Goal: Task Accomplishment & Management: Manage account settings

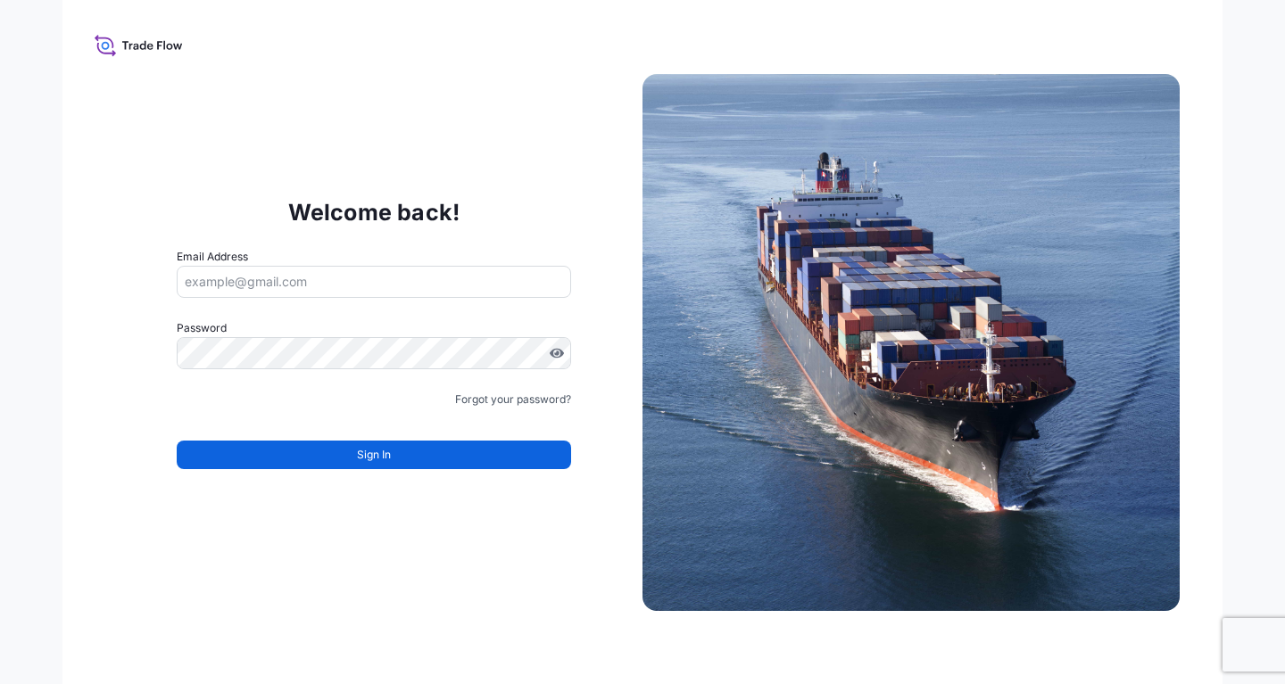
click at [260, 291] on input "Email Address" at bounding box center [374, 282] width 394 height 32
click at [328, 285] on input "Email Address" at bounding box center [374, 282] width 394 height 32
paste input "[EMAIL_ADDRESS][DOMAIN_NAME]"
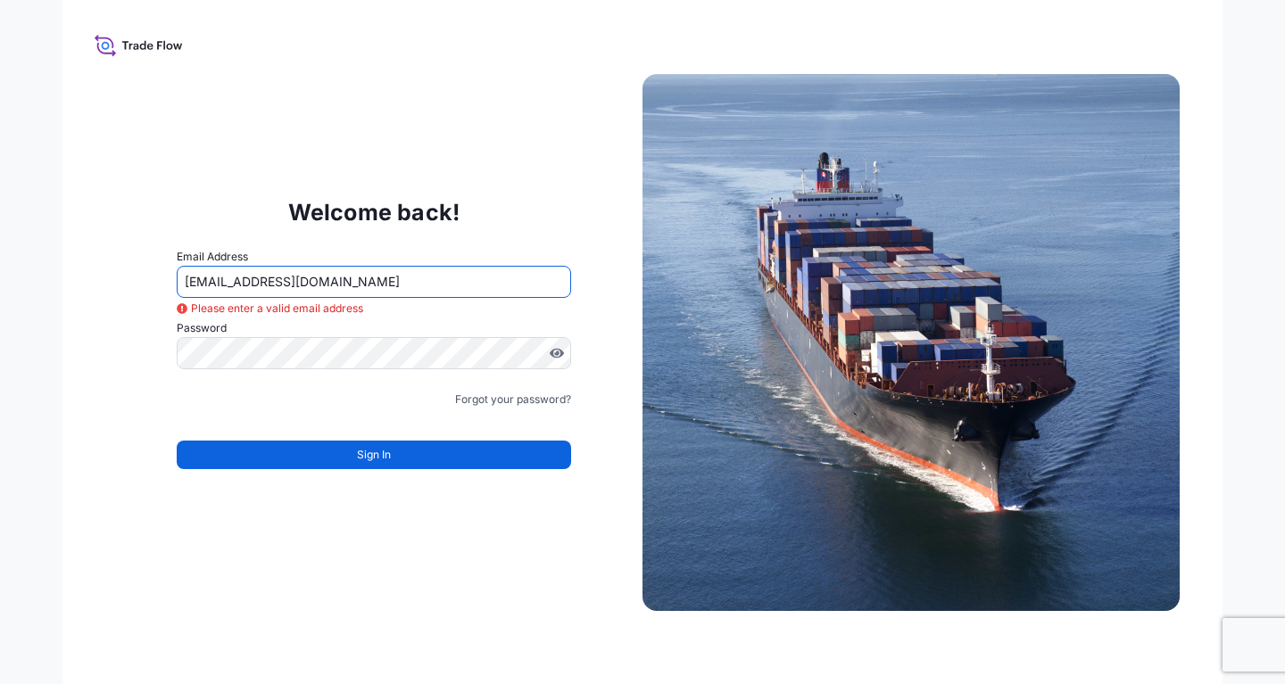
type input "[EMAIL_ADDRESS][DOMAIN_NAME]"
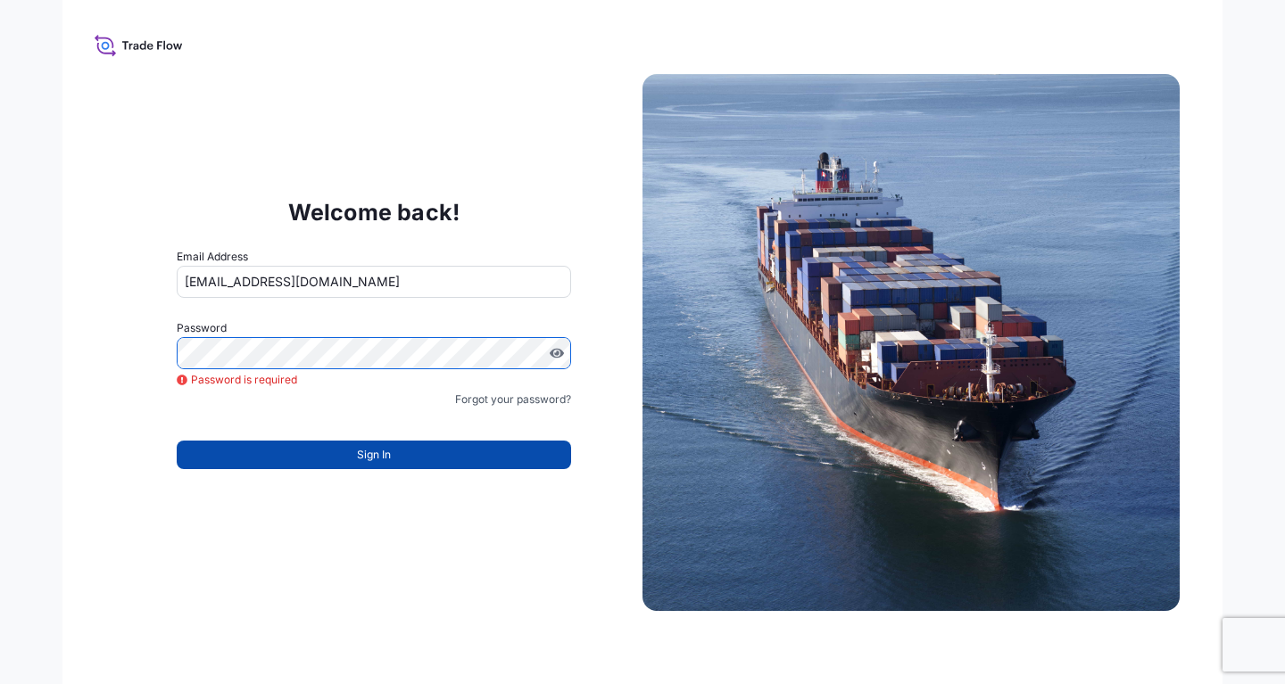
click at [313, 456] on button "Sign In" at bounding box center [374, 455] width 394 height 29
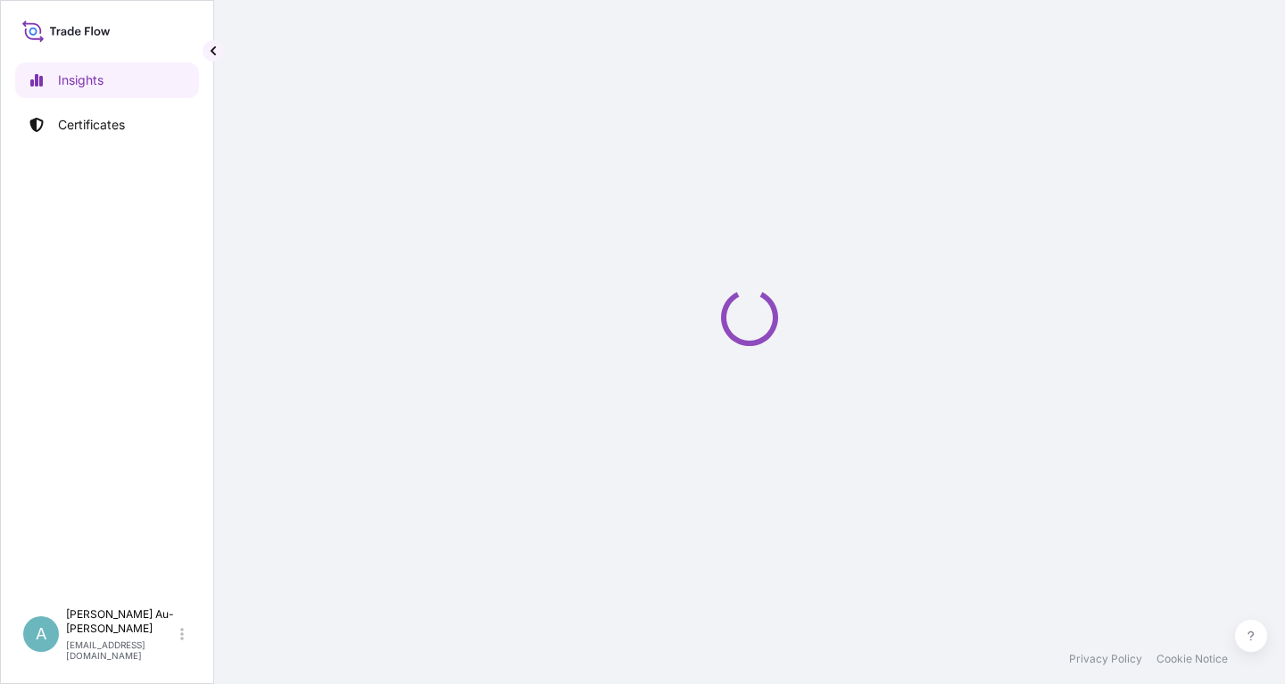
select select "2025"
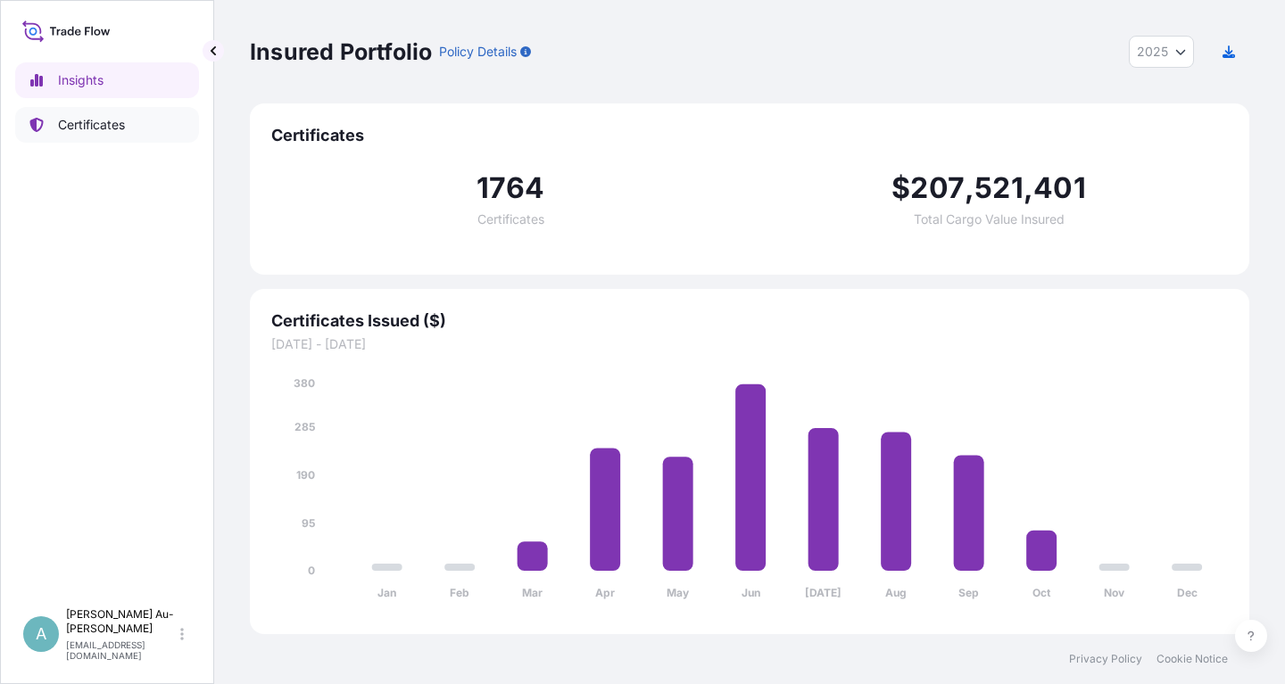
click at [87, 126] on p "Certificates" at bounding box center [91, 125] width 67 height 18
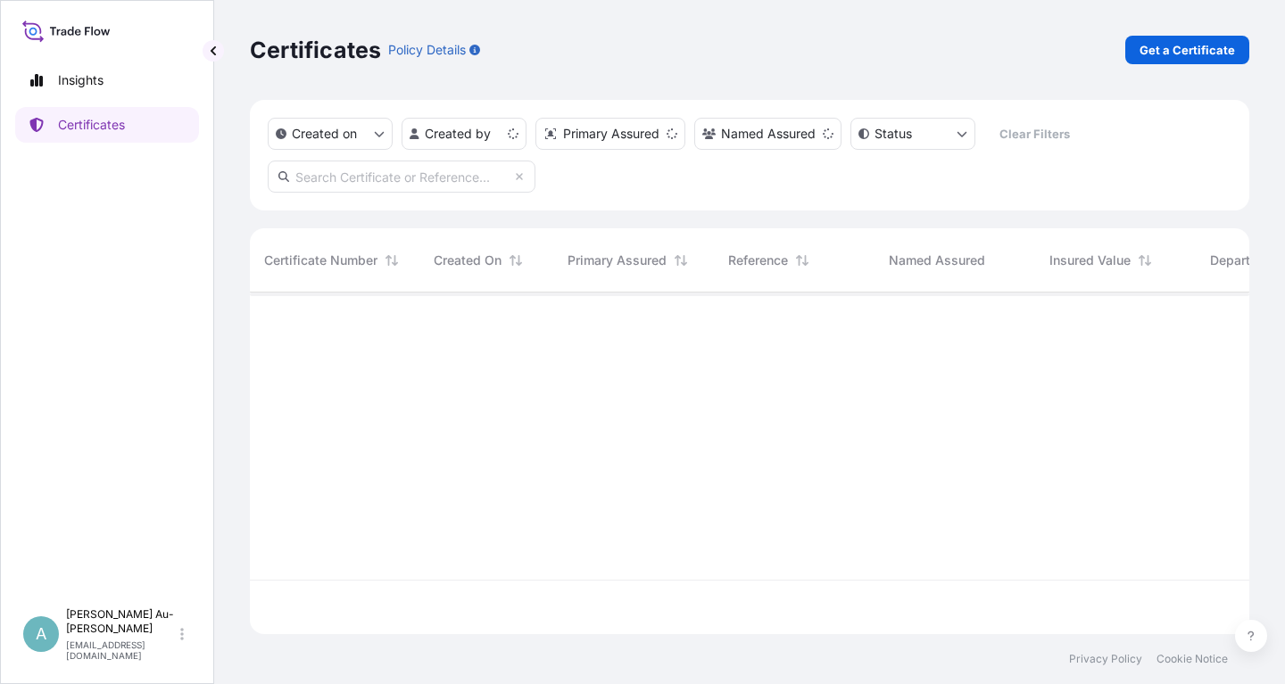
scroll to position [351, 999]
click at [401, 184] on input "text" at bounding box center [402, 177] width 268 height 32
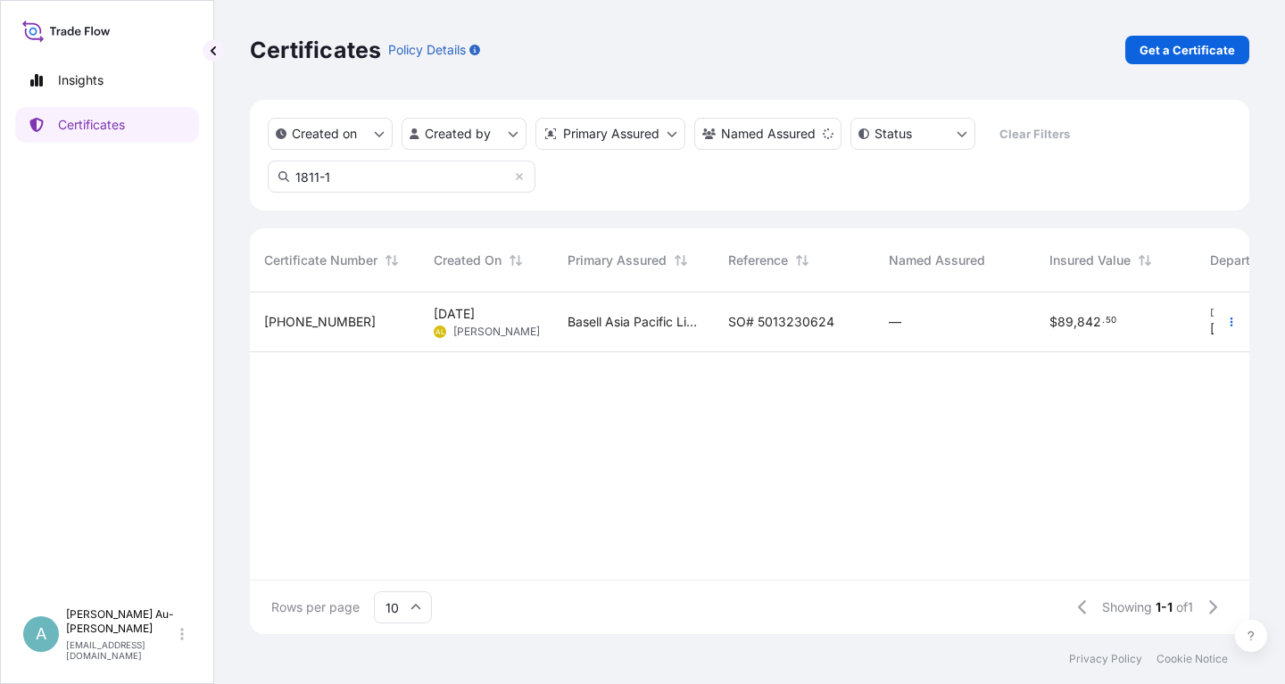
type input "1811-1"
click at [763, 330] on span "SO# 5013230624" at bounding box center [781, 322] width 106 height 18
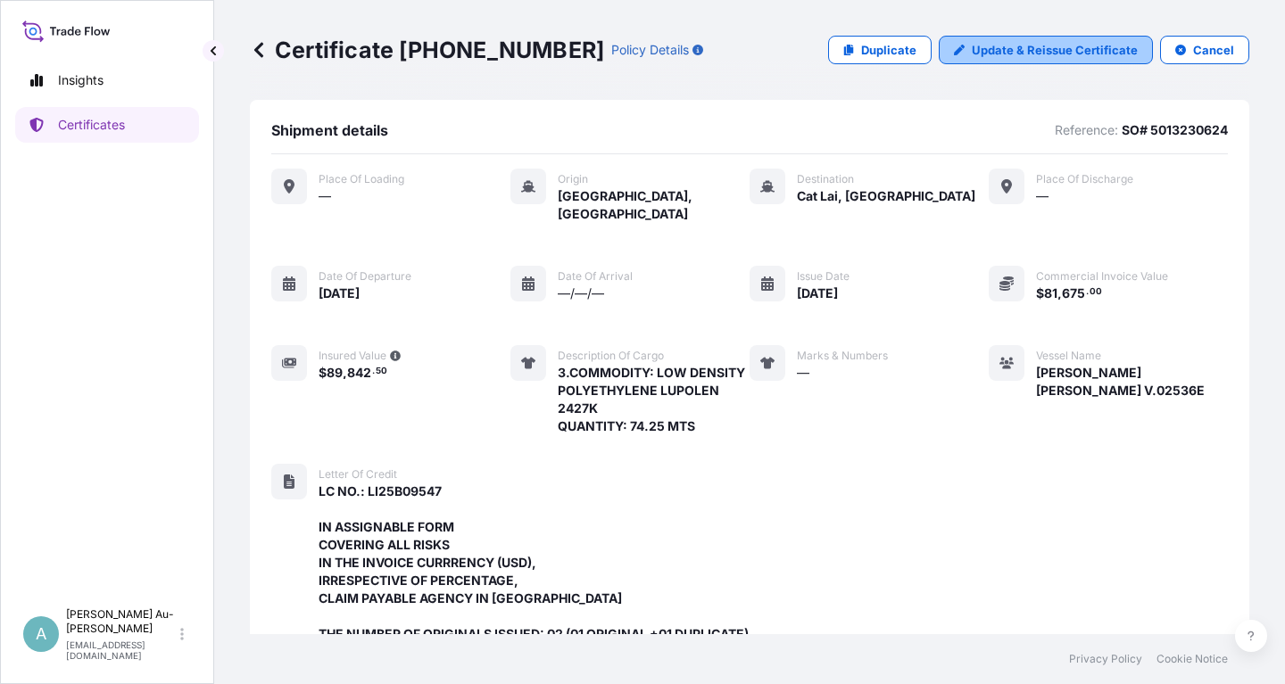
click at [1029, 43] on p "Update & Reissue Certificate" at bounding box center [1055, 50] width 166 height 18
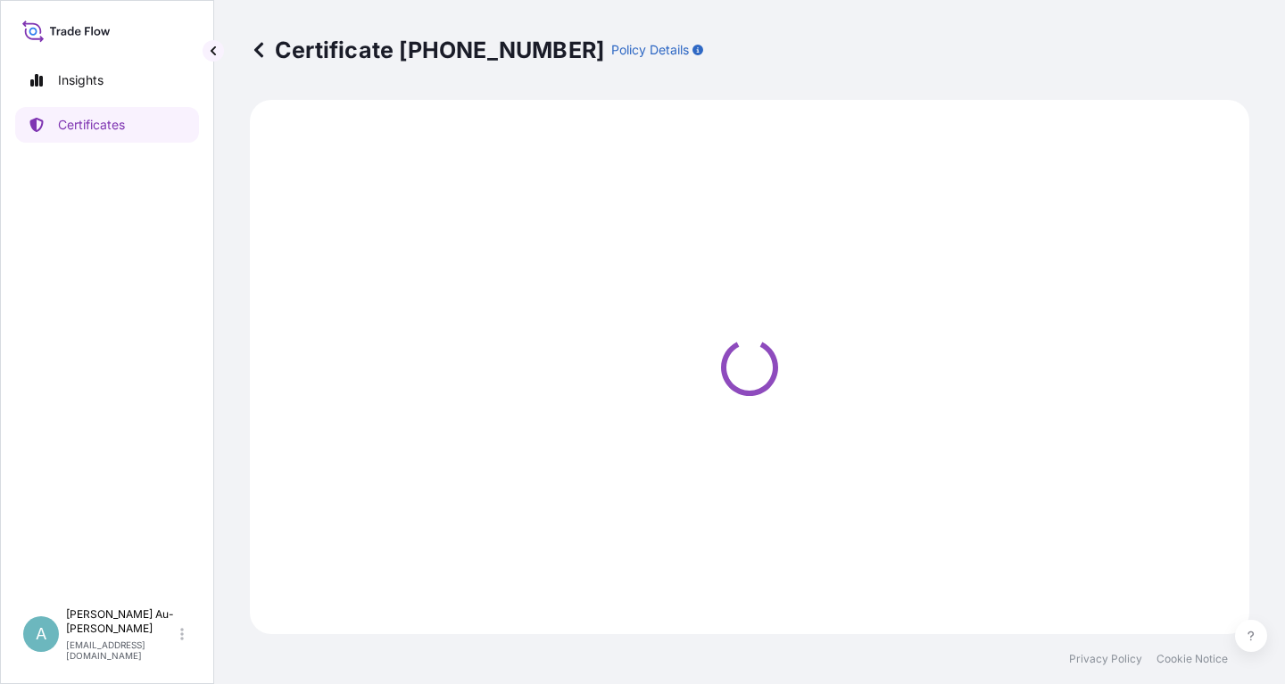
select select "Sea"
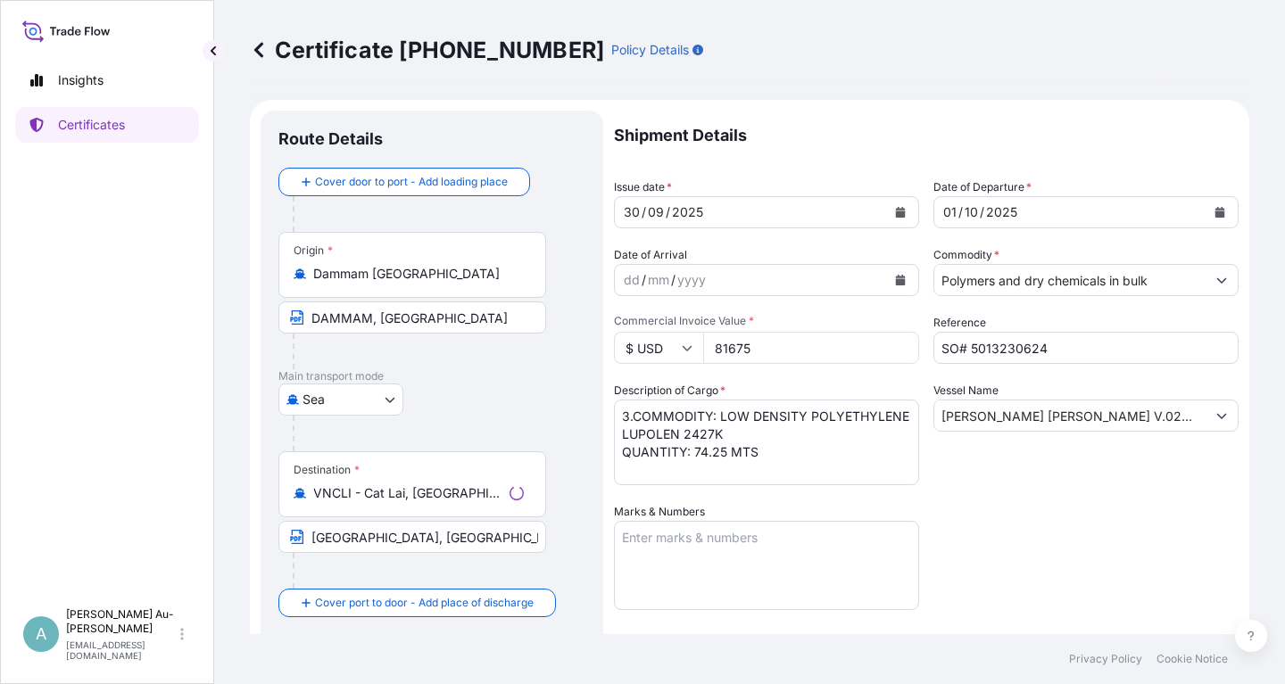
select select "32034"
click at [910, 213] on button "Calendar" at bounding box center [900, 212] width 29 height 29
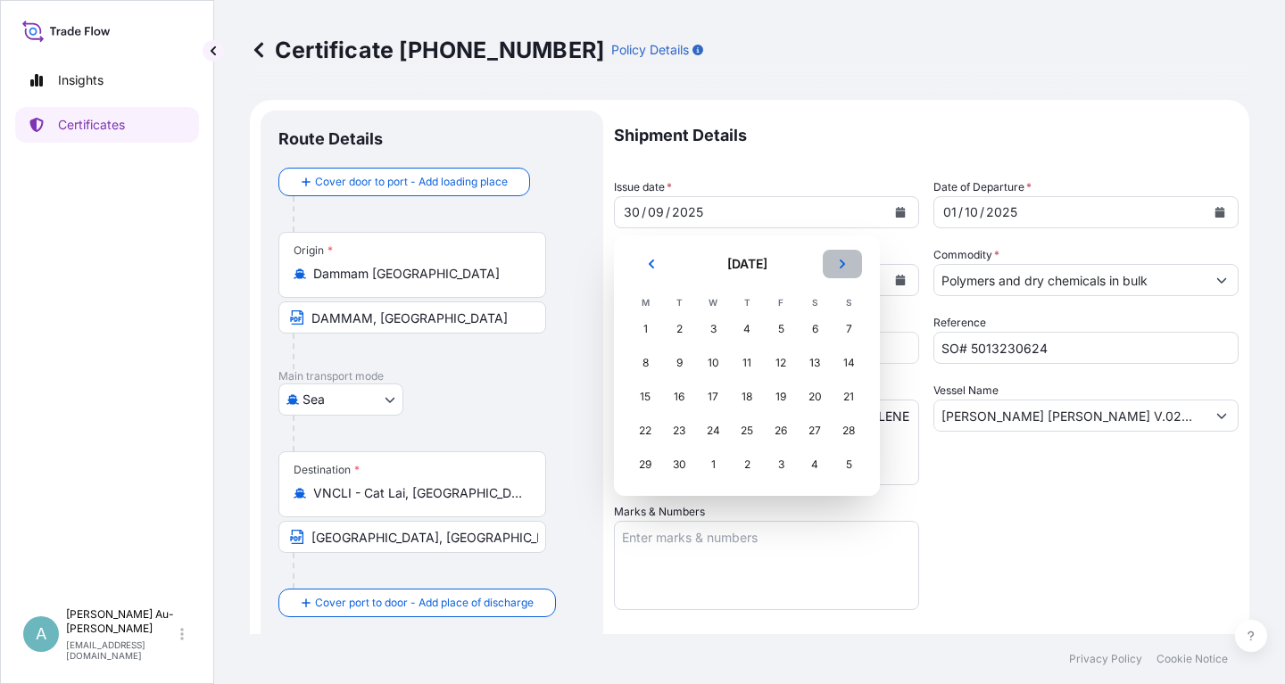
click at [843, 267] on icon "Next" at bounding box center [842, 264] width 11 height 11
click at [711, 331] on div "1" at bounding box center [713, 329] width 32 height 32
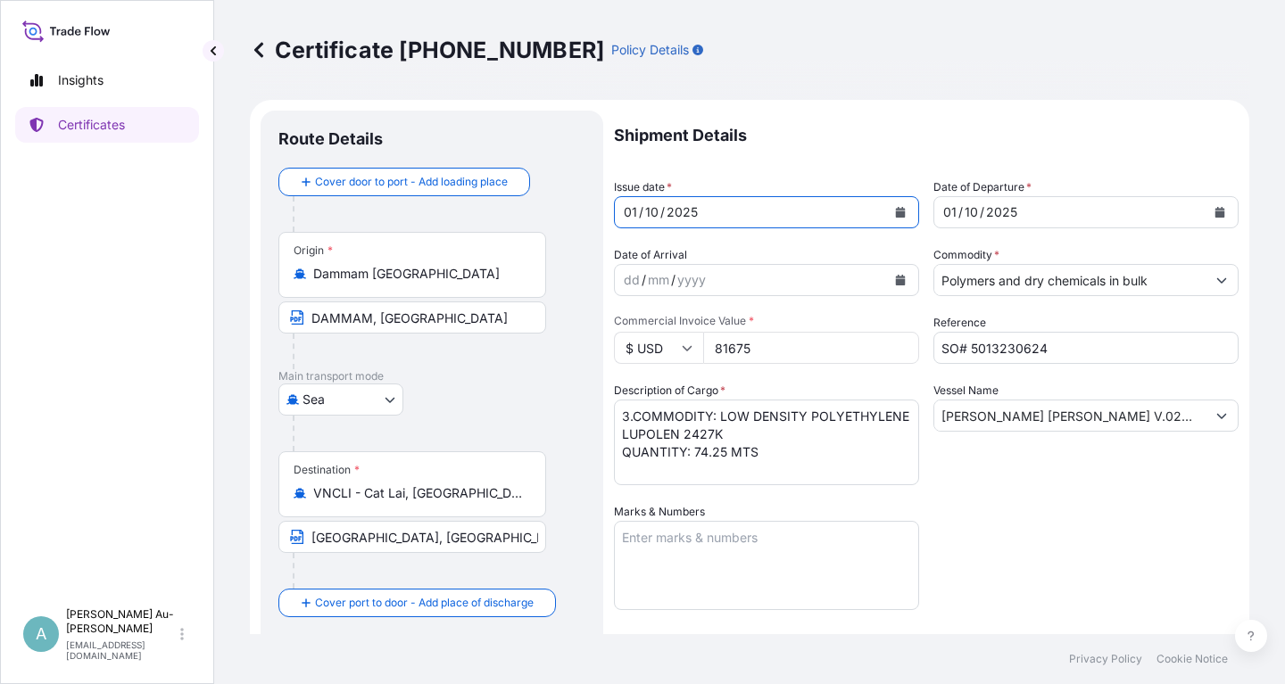
click at [1220, 210] on icon "Calendar" at bounding box center [1220, 212] width 10 height 11
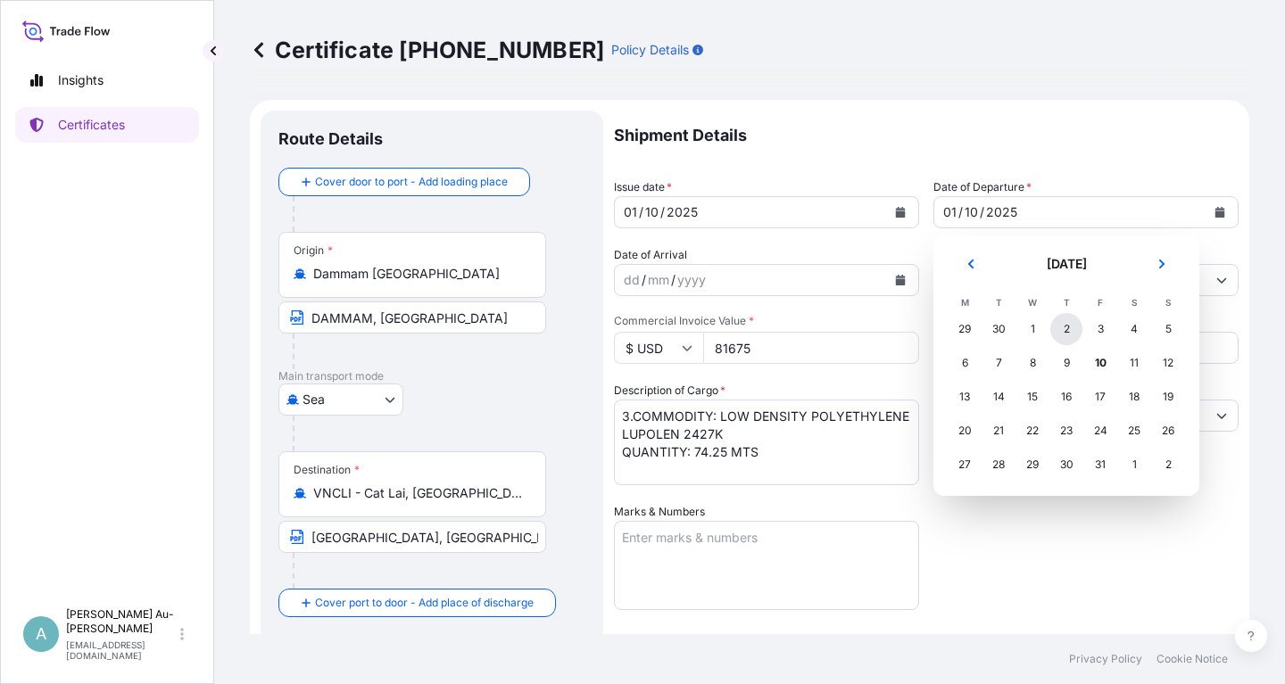
click at [1062, 328] on div "2" at bounding box center [1066, 329] width 32 height 32
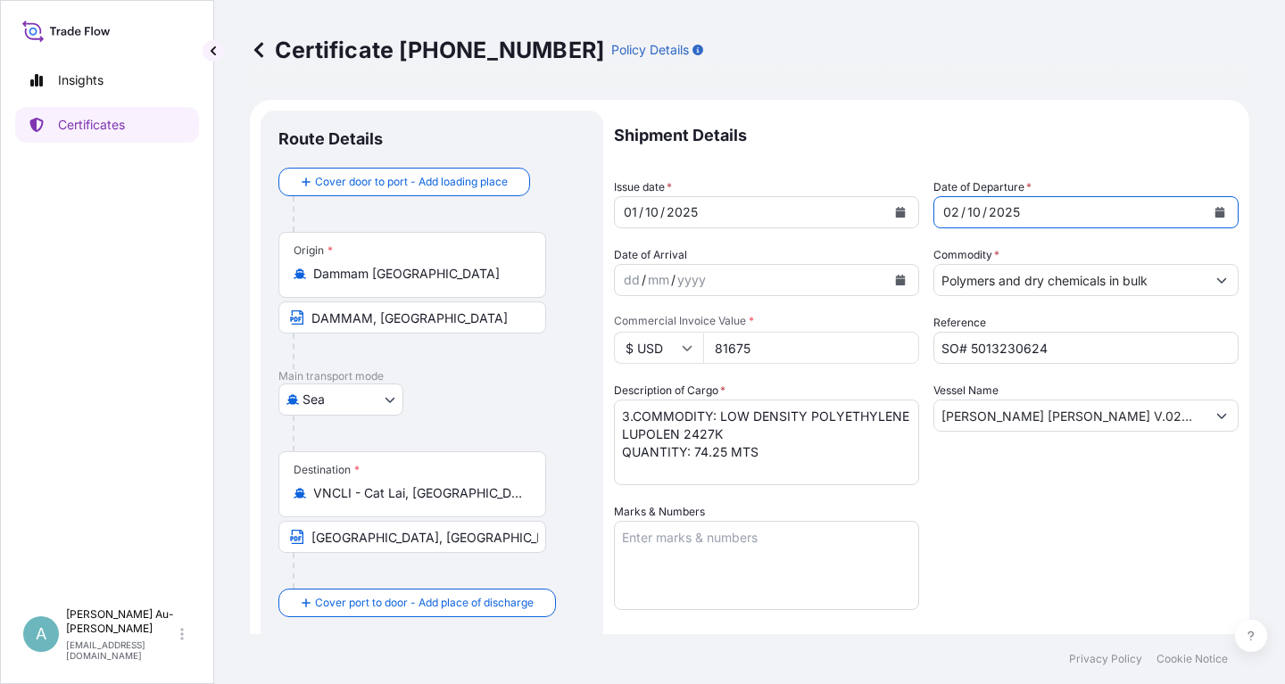
click at [1038, 528] on div "Shipment Details Issue date * [DATE] Date of Departure * [DATE] Date of Arrival…" at bounding box center [926, 570] width 624 height 918
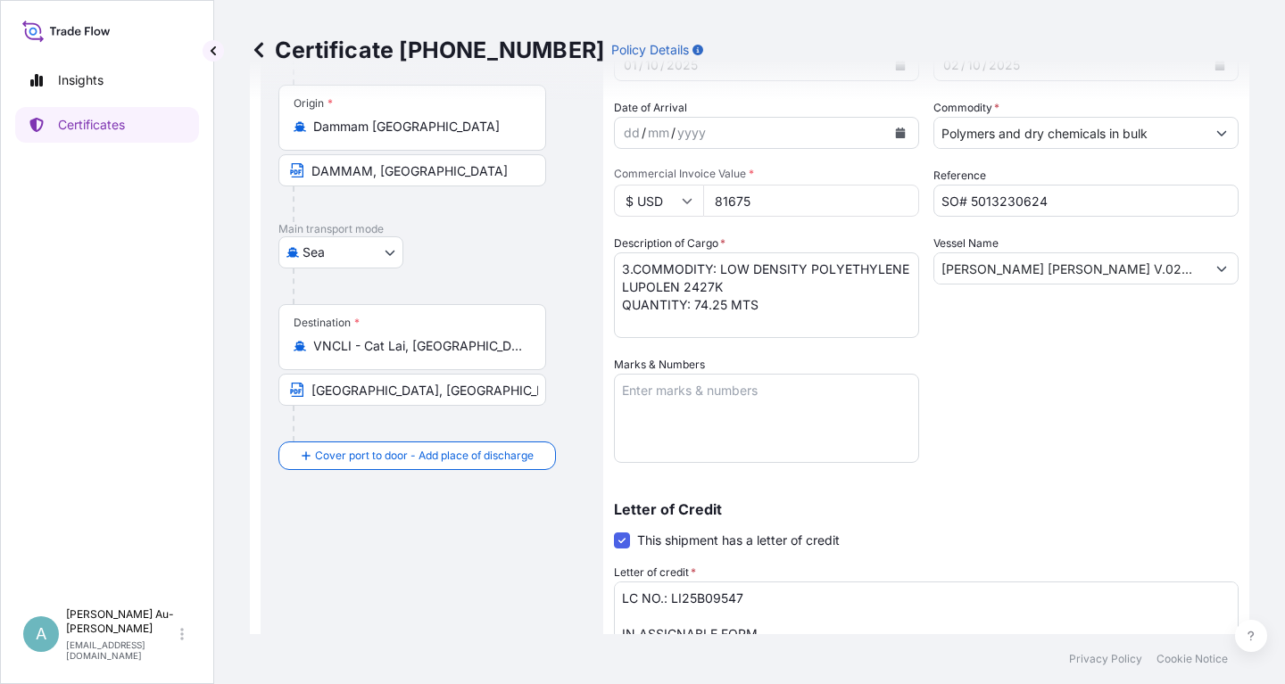
scroll to position [123, 0]
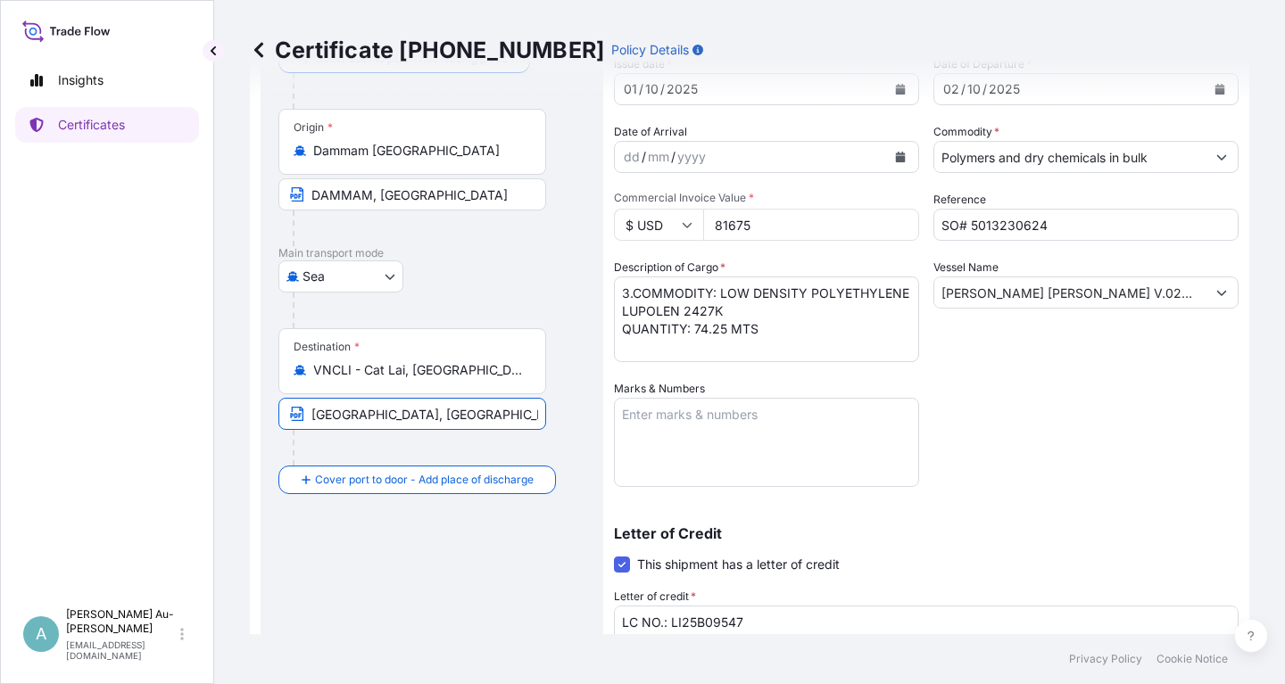
drag, startPoint x: 310, startPoint y: 415, endPoint x: 320, endPoint y: 449, distance: 35.3
click at [314, 421] on input "[GEOGRAPHIC_DATA], [GEOGRAPHIC_DATA] VIA PORT OF DISCHARGE HOCHIMINH [GEOGRAPHI…" at bounding box center [412, 414] width 268 height 32
type input "SP-ITC TERMINAL, [GEOGRAPHIC_DATA] VIA PORT OF DISCHARGE HOCHIMINH CITY PORT, […"
click at [1007, 434] on div "Shipment Details Issue date * [DATE] Date of Departure * [DATE] Date of Arrival…" at bounding box center [926, 447] width 624 height 918
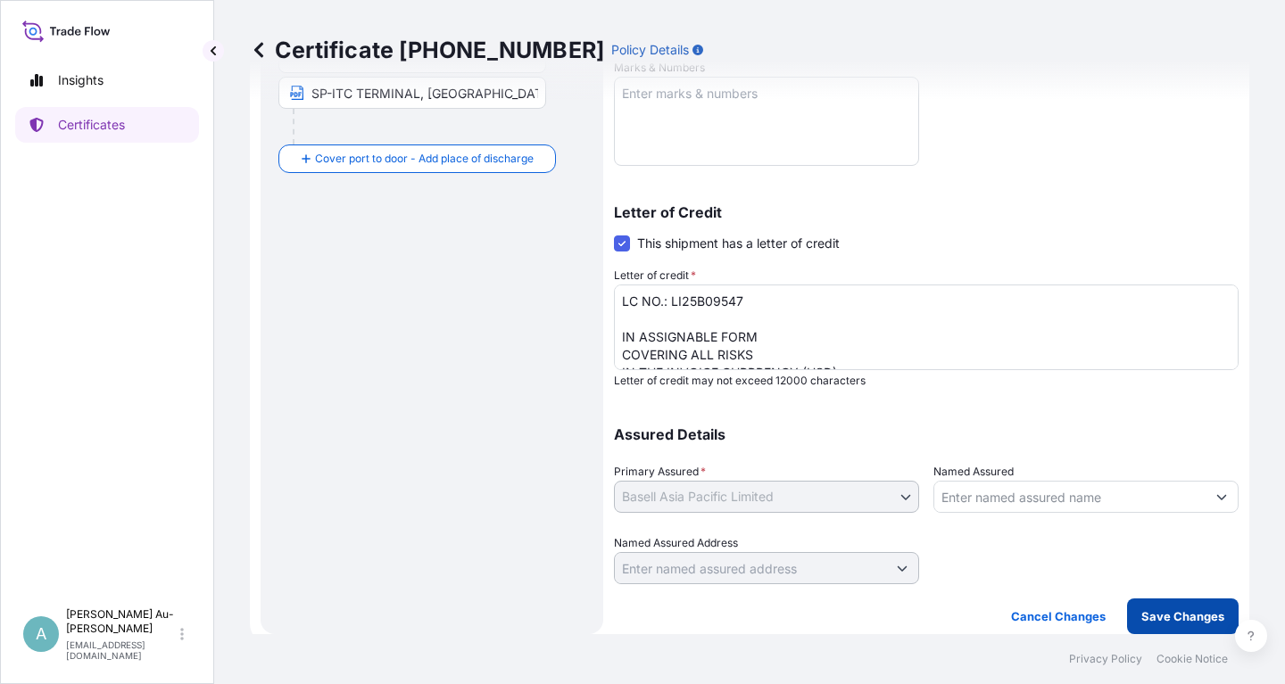
click at [1165, 618] on p "Save Changes" at bounding box center [1182, 617] width 83 height 18
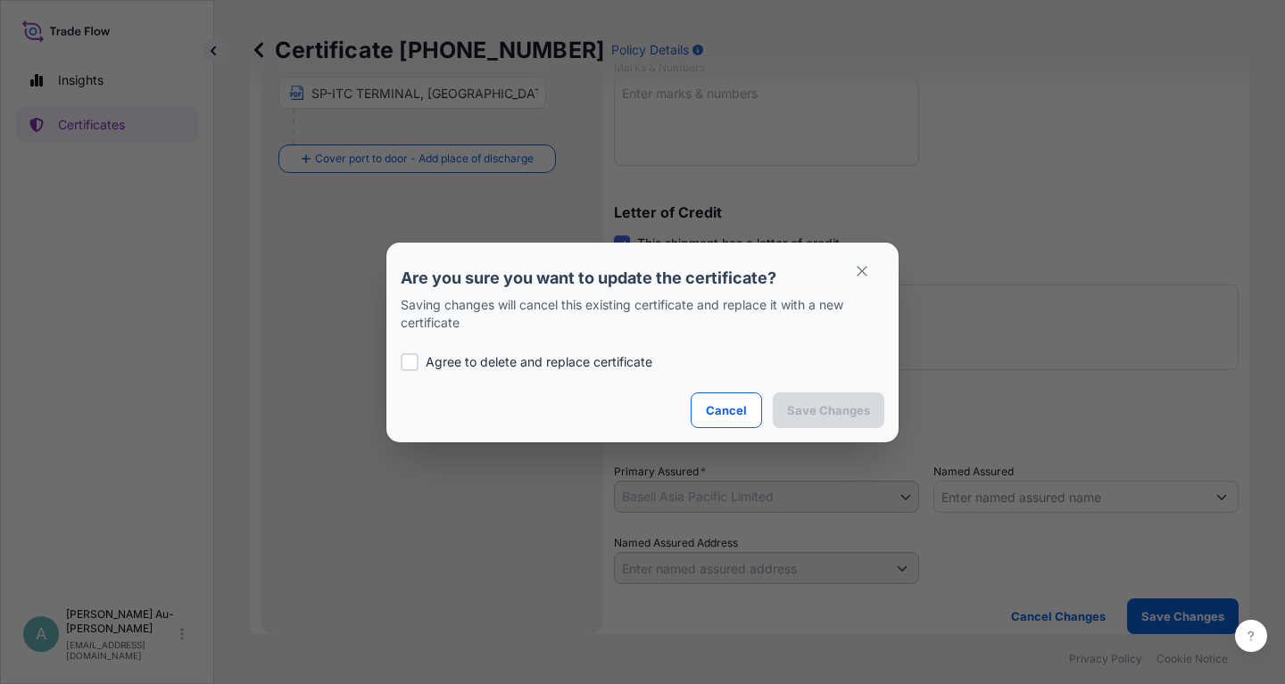
click at [553, 372] on div "Agree to delete and replace certificate" at bounding box center [643, 362] width 484 height 61
click at [553, 365] on p "Agree to delete and replace certificate" at bounding box center [539, 362] width 227 height 18
checkbox input "true"
click at [836, 409] on p "Save Changes" at bounding box center [828, 410] width 83 height 18
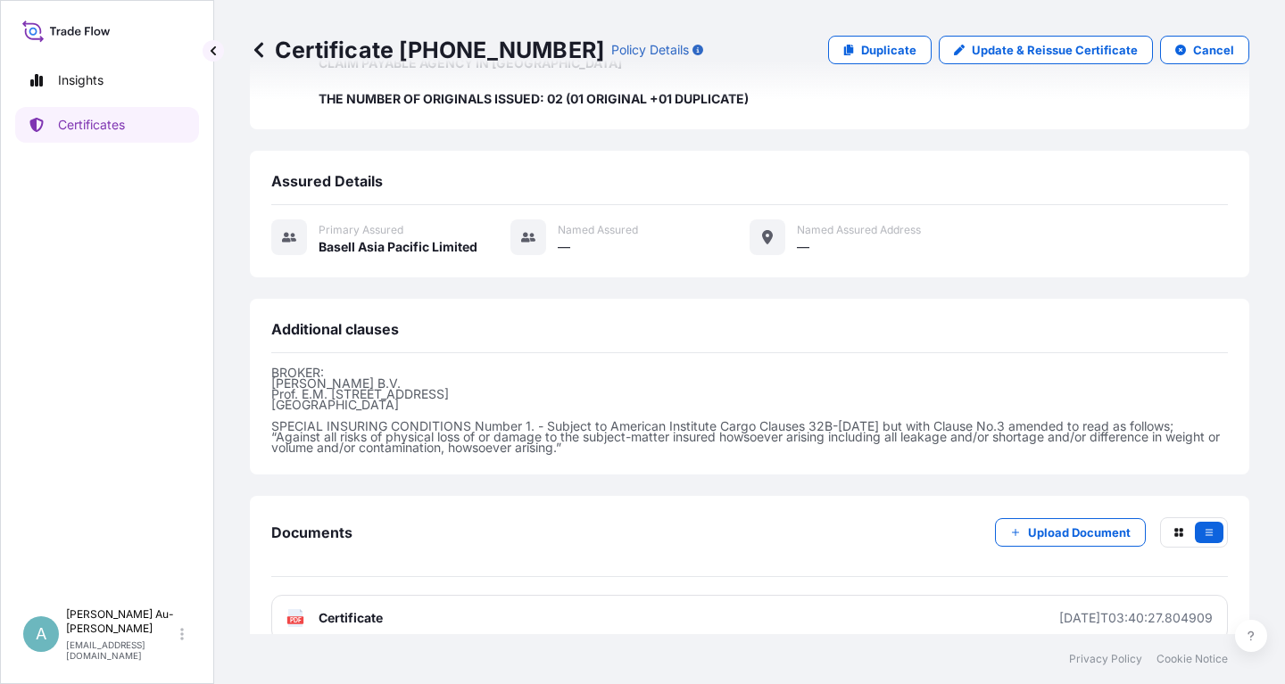
scroll to position [562, 0]
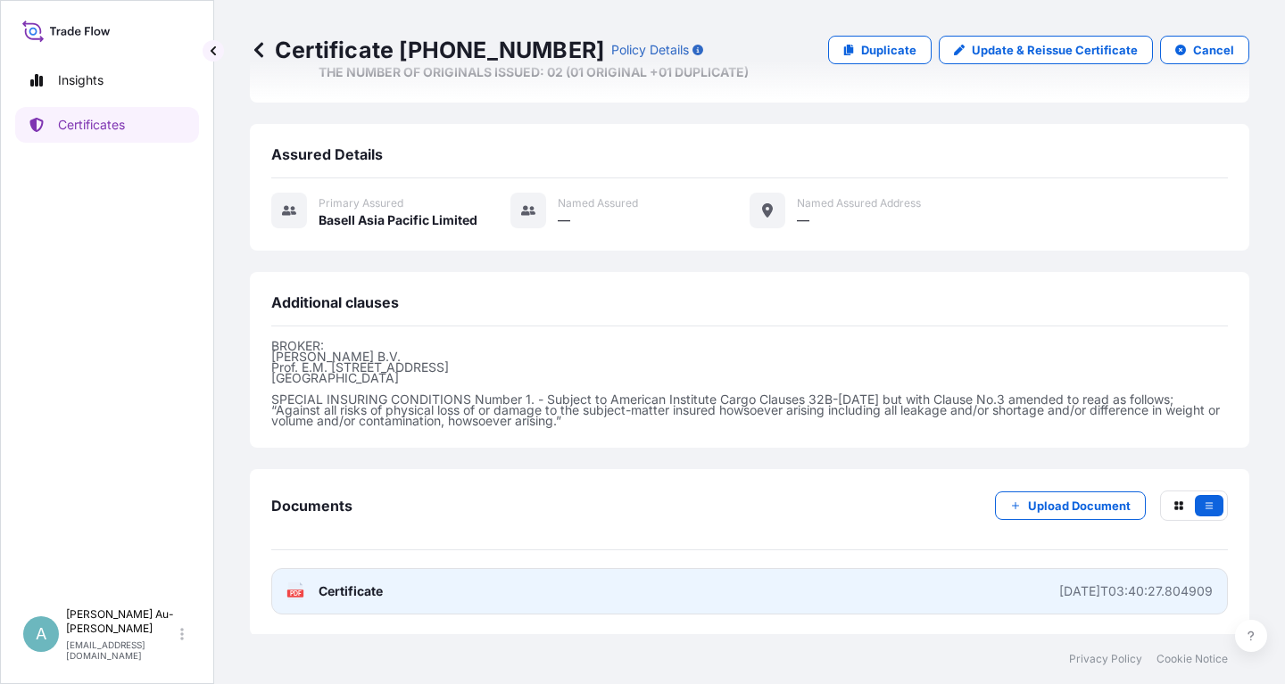
click at [459, 598] on link "PDF Certificate [DATE]T03:40:27.804909" at bounding box center [749, 591] width 956 height 46
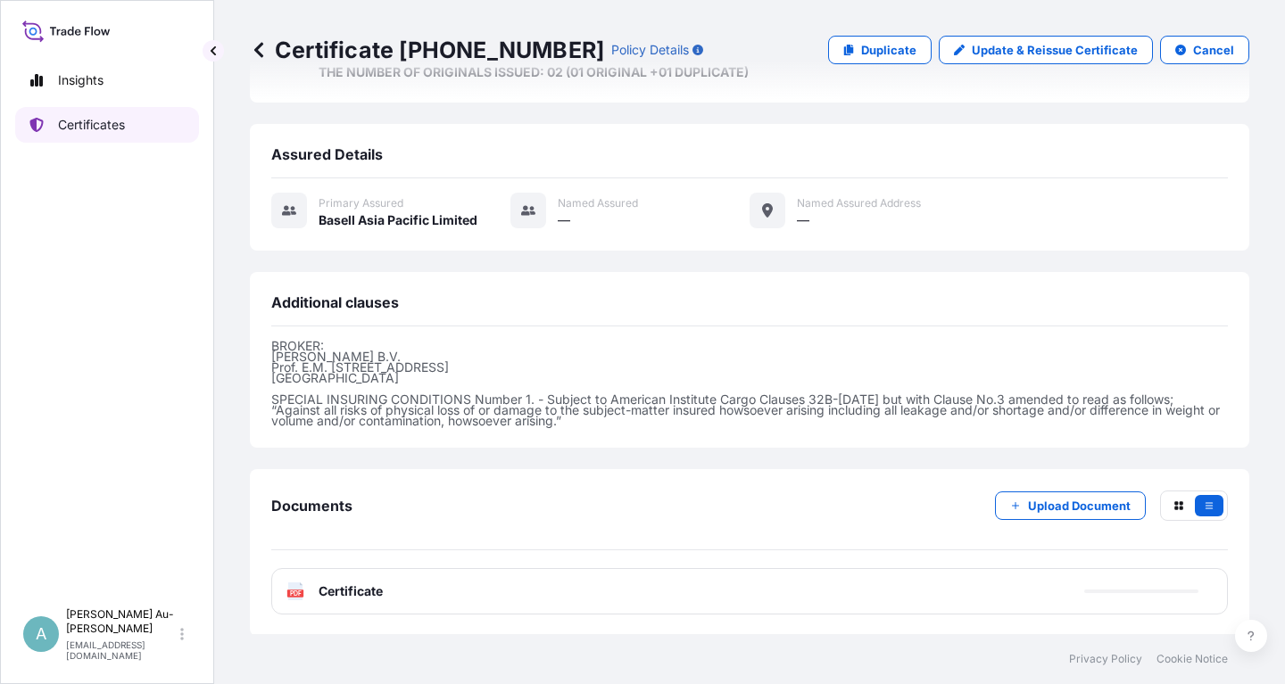
click at [108, 128] on p "Certificates" at bounding box center [91, 125] width 67 height 18
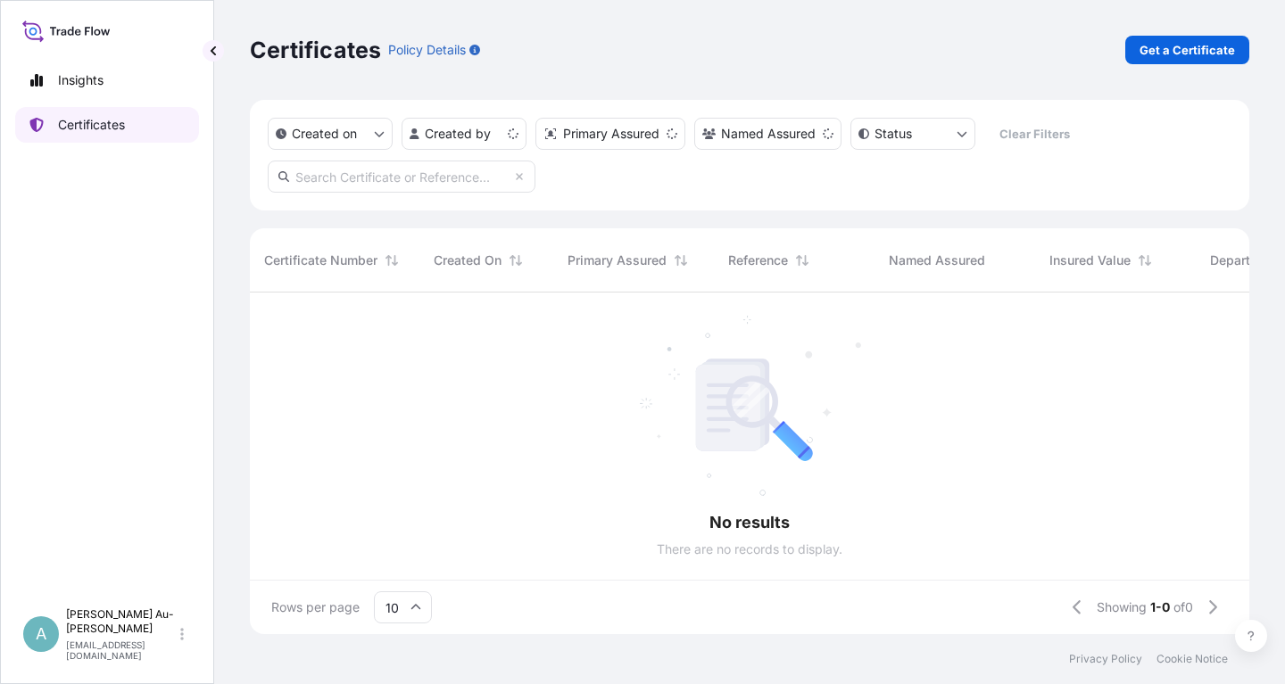
scroll to position [351, 999]
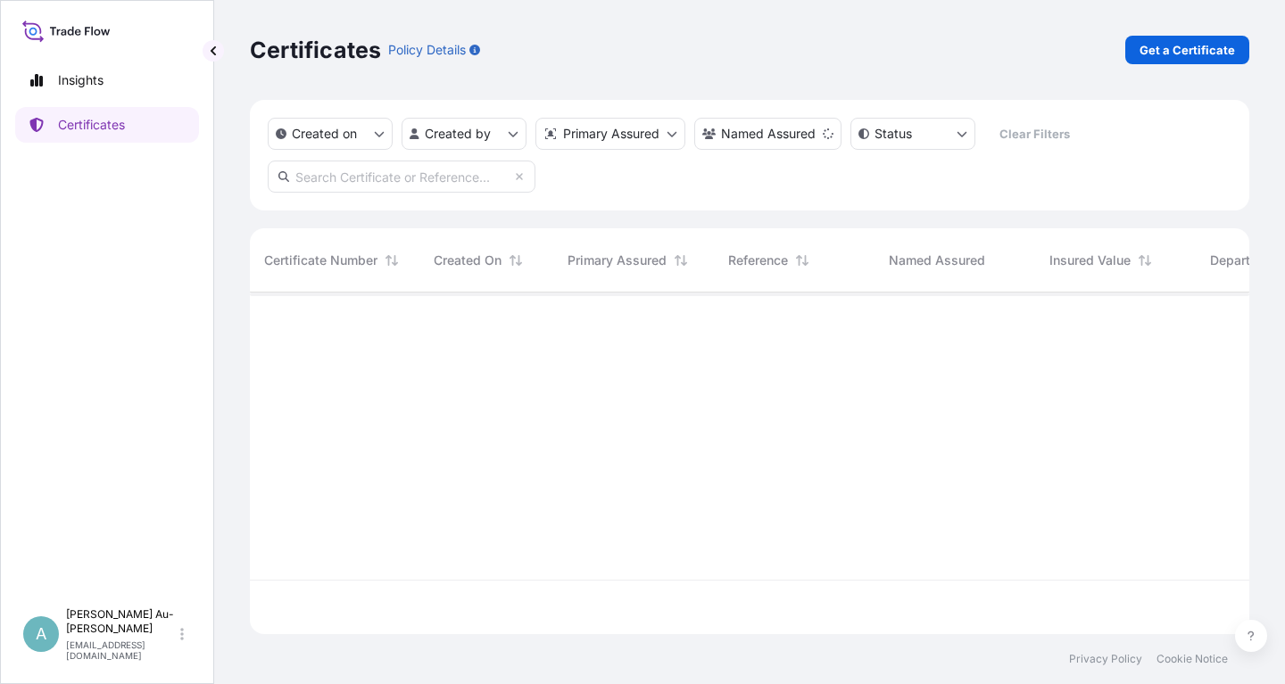
click at [413, 178] on input "text" at bounding box center [402, 177] width 268 height 32
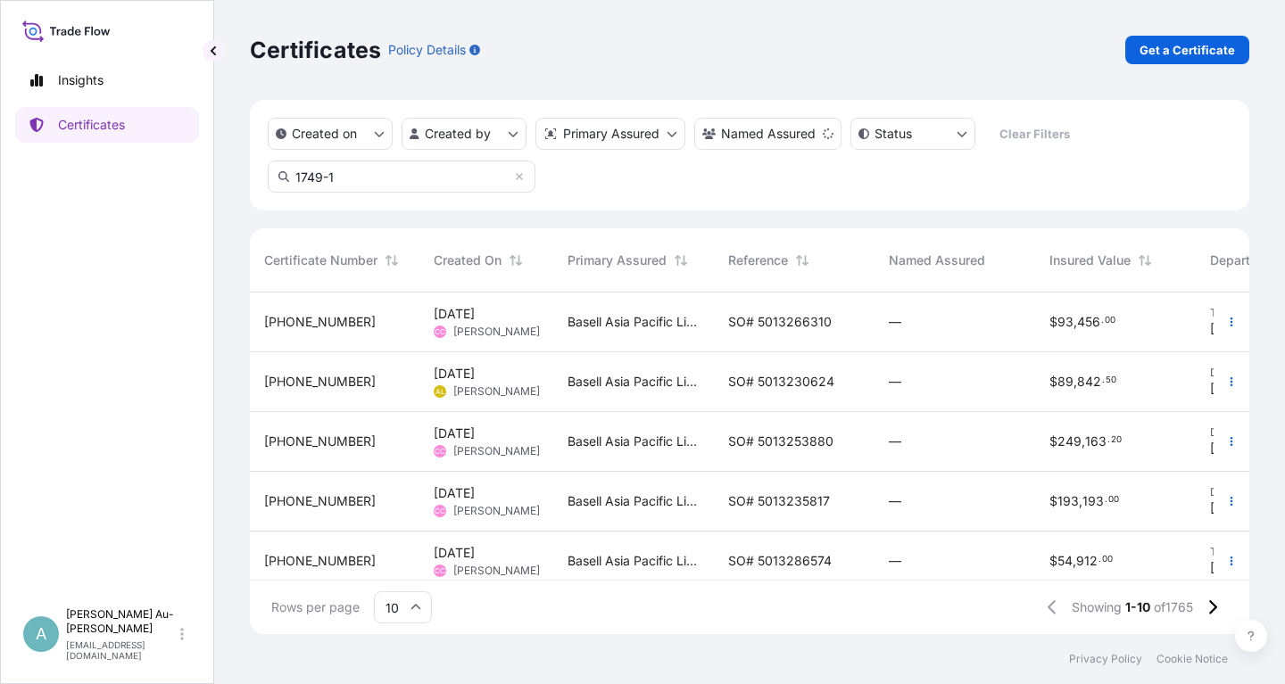
type input "1749-1"
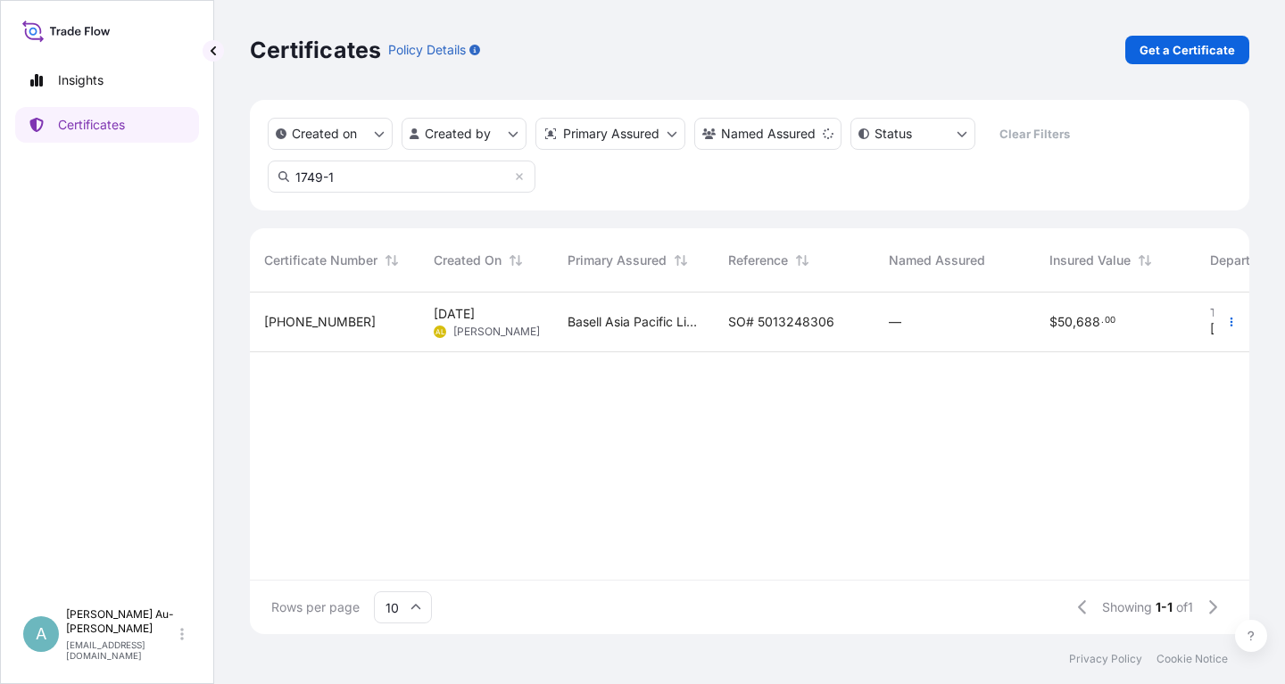
click at [754, 325] on span "SO# 5013248306" at bounding box center [781, 322] width 106 height 18
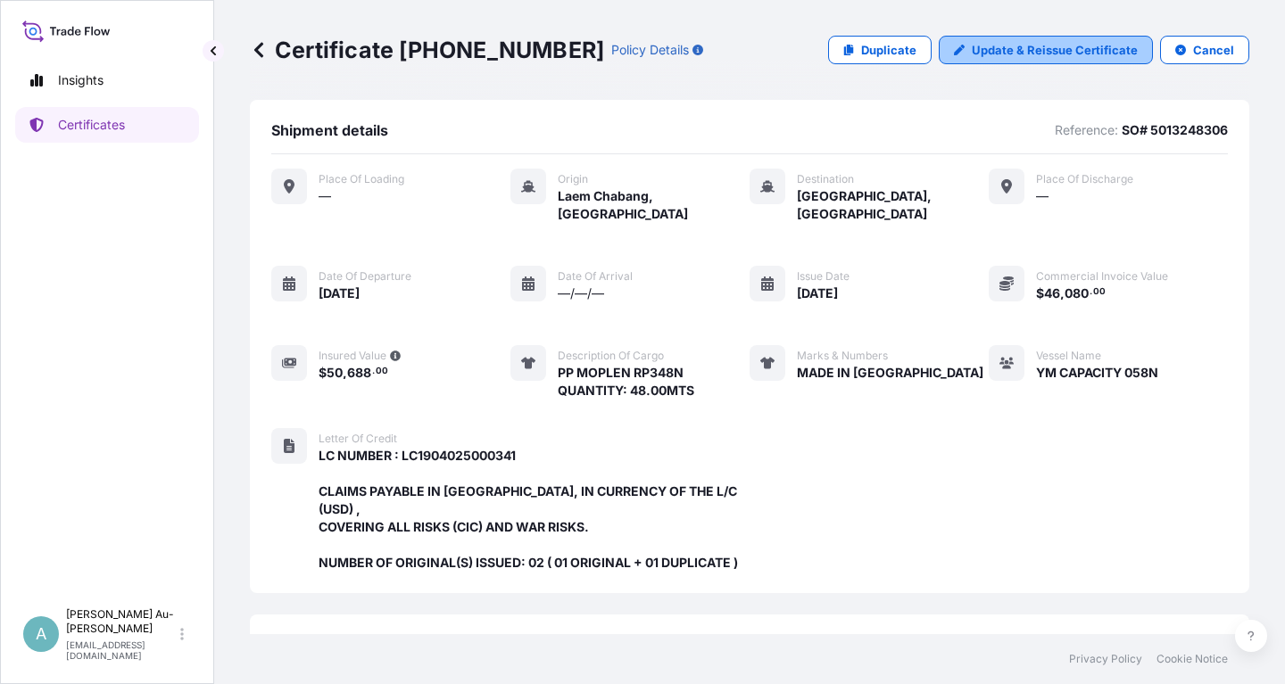
click at [1025, 46] on p "Update & Reissue Certificate" at bounding box center [1055, 50] width 166 height 18
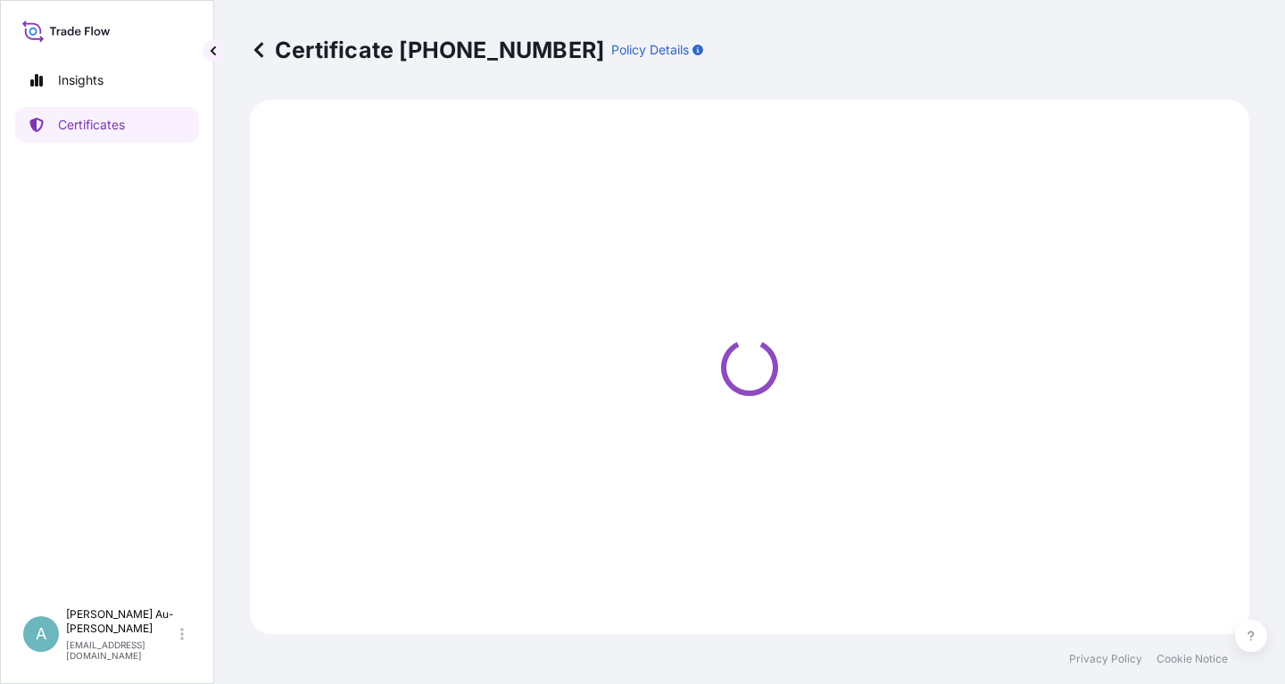
select select "Sea"
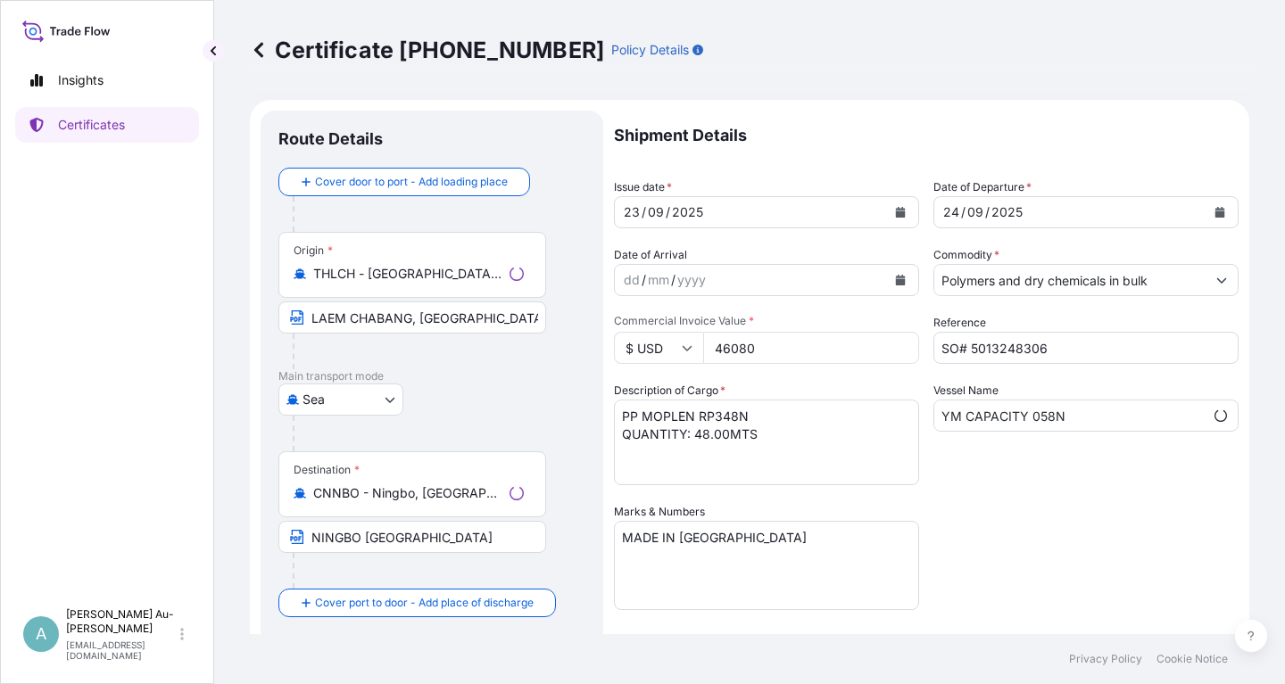
select select "32034"
click at [894, 215] on button "Calendar" at bounding box center [900, 212] width 29 height 29
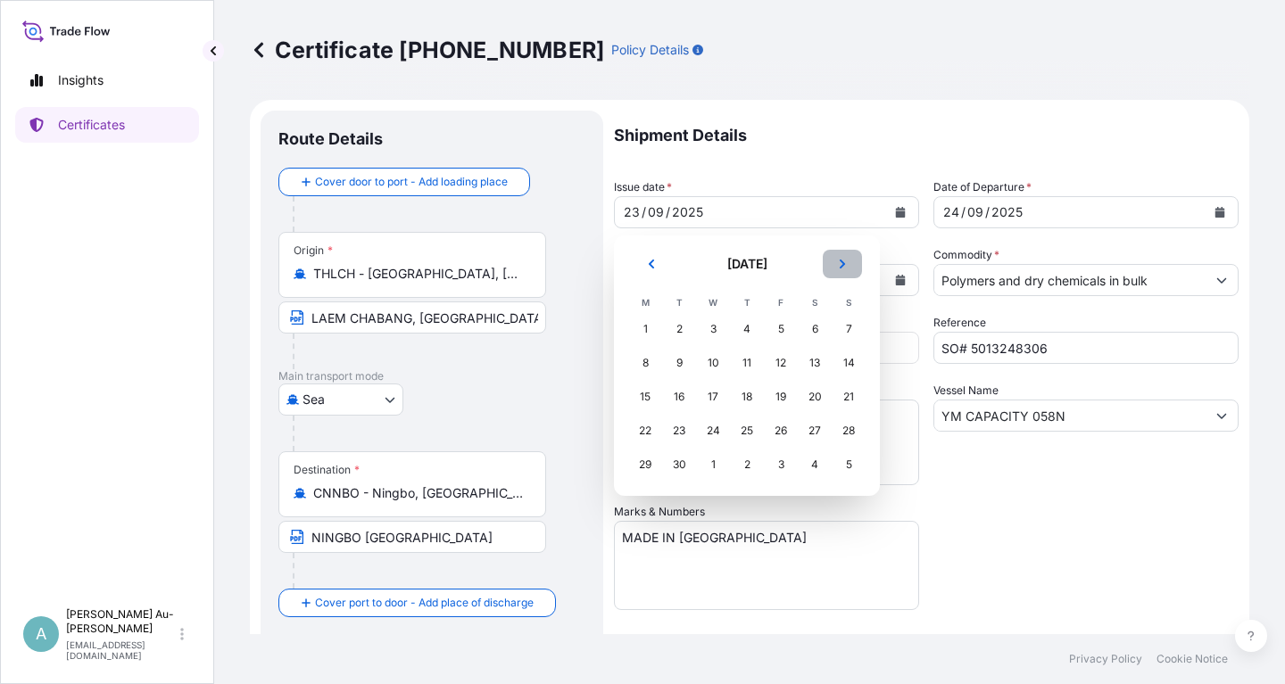
click at [839, 269] on button "Next" at bounding box center [842, 264] width 39 height 29
click at [833, 330] on div "5" at bounding box center [848, 329] width 32 height 32
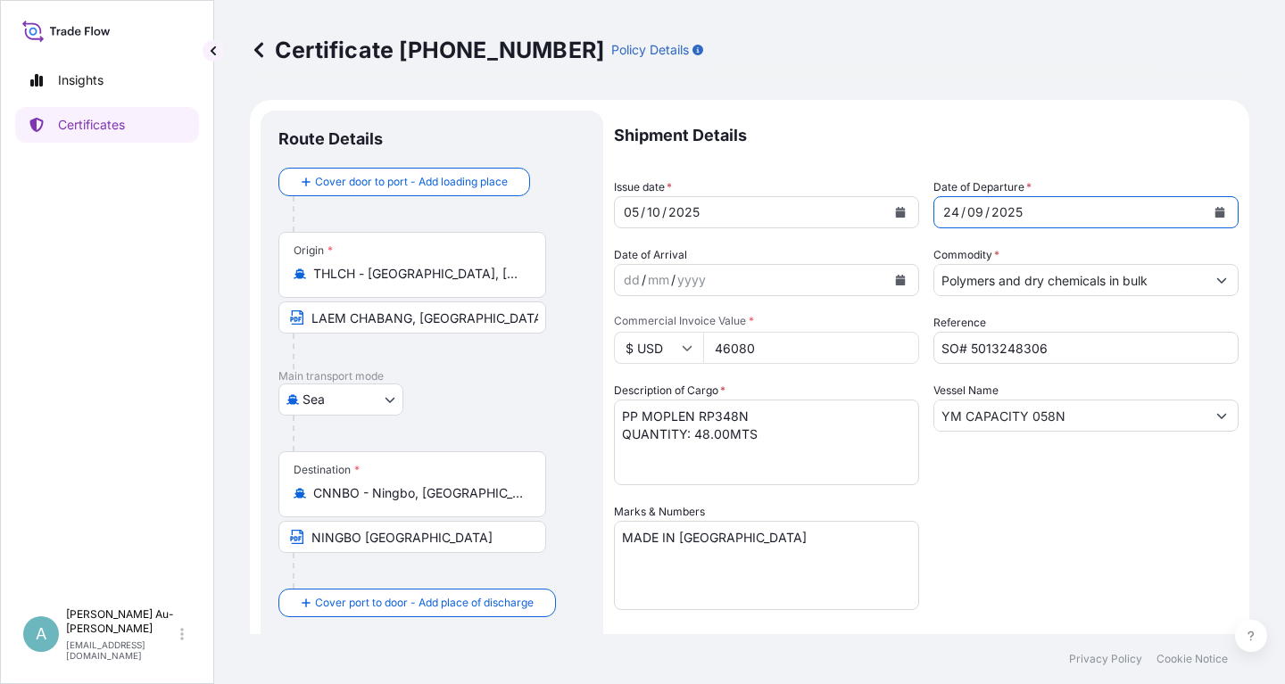
click at [1221, 207] on icon "Calendar" at bounding box center [1220, 212] width 10 height 11
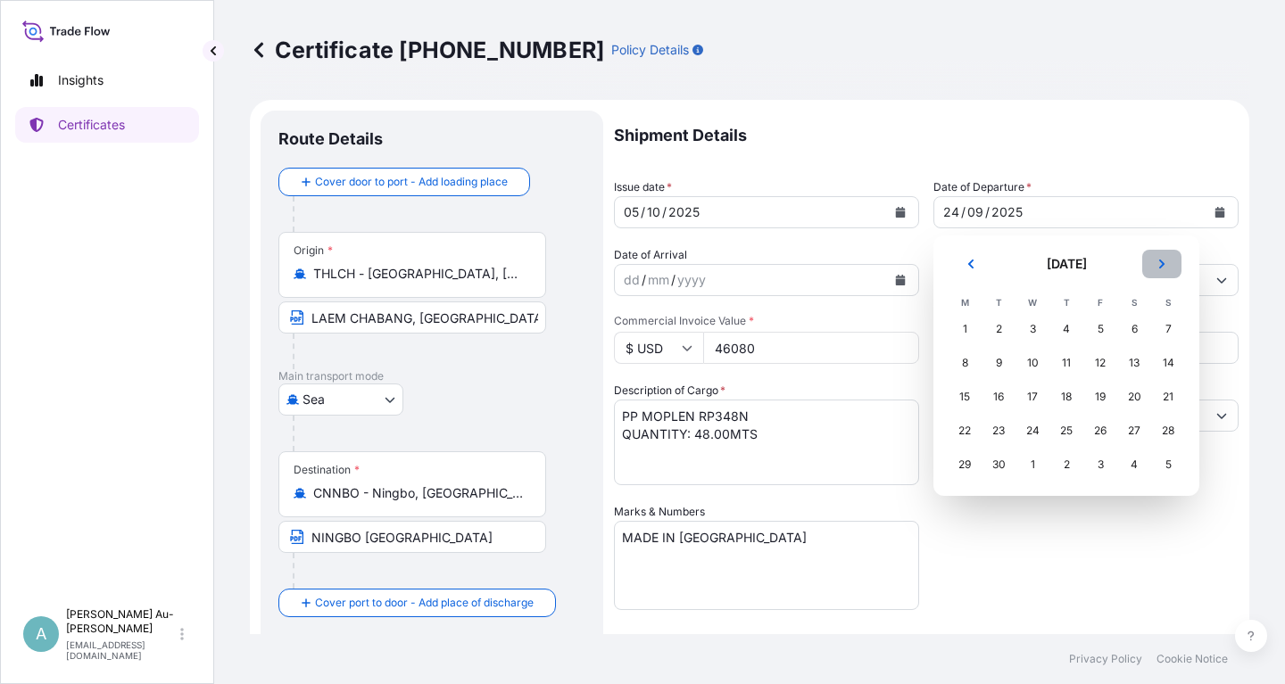
click at [1165, 268] on icon "Next" at bounding box center [1161, 264] width 11 height 11
click at [971, 364] on div "6" at bounding box center [964, 363] width 32 height 32
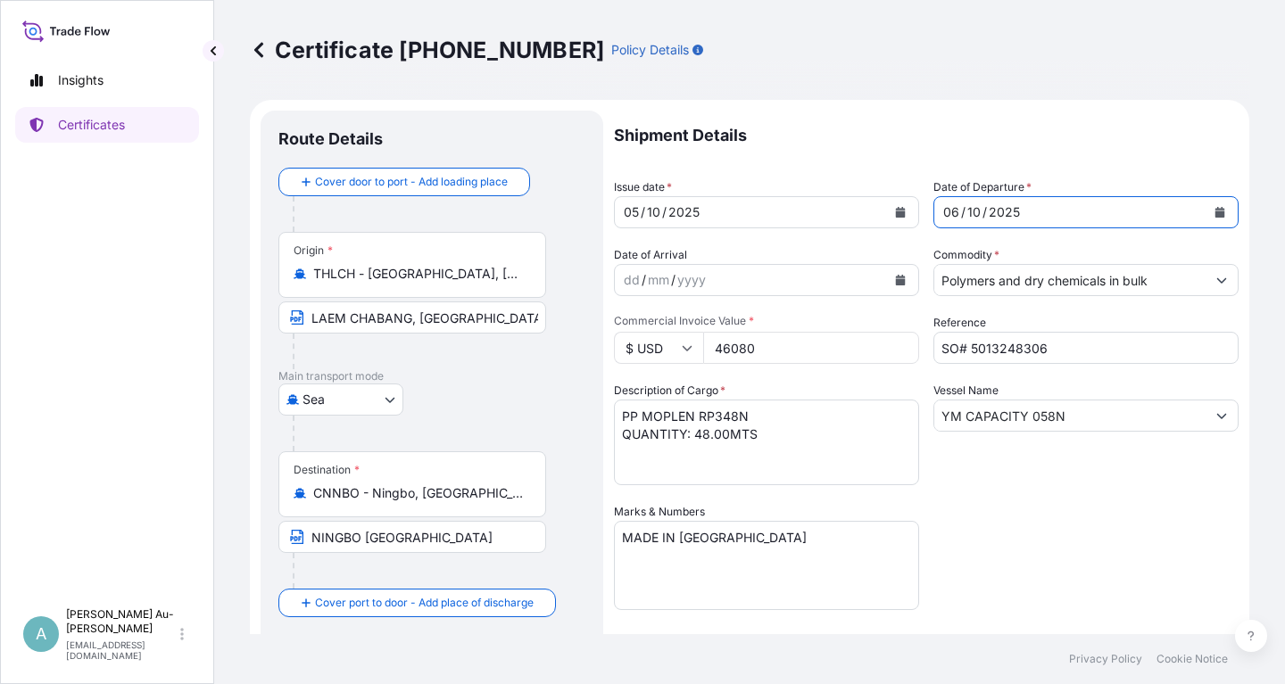
drag, startPoint x: 1062, startPoint y: 550, endPoint x: 1123, endPoint y: 525, distance: 66.8
click at [1062, 546] on div "Shipment Details Issue date * [DATE] Date of Departure * [DATE] Date of Arrival…" at bounding box center [926, 570] width 624 height 918
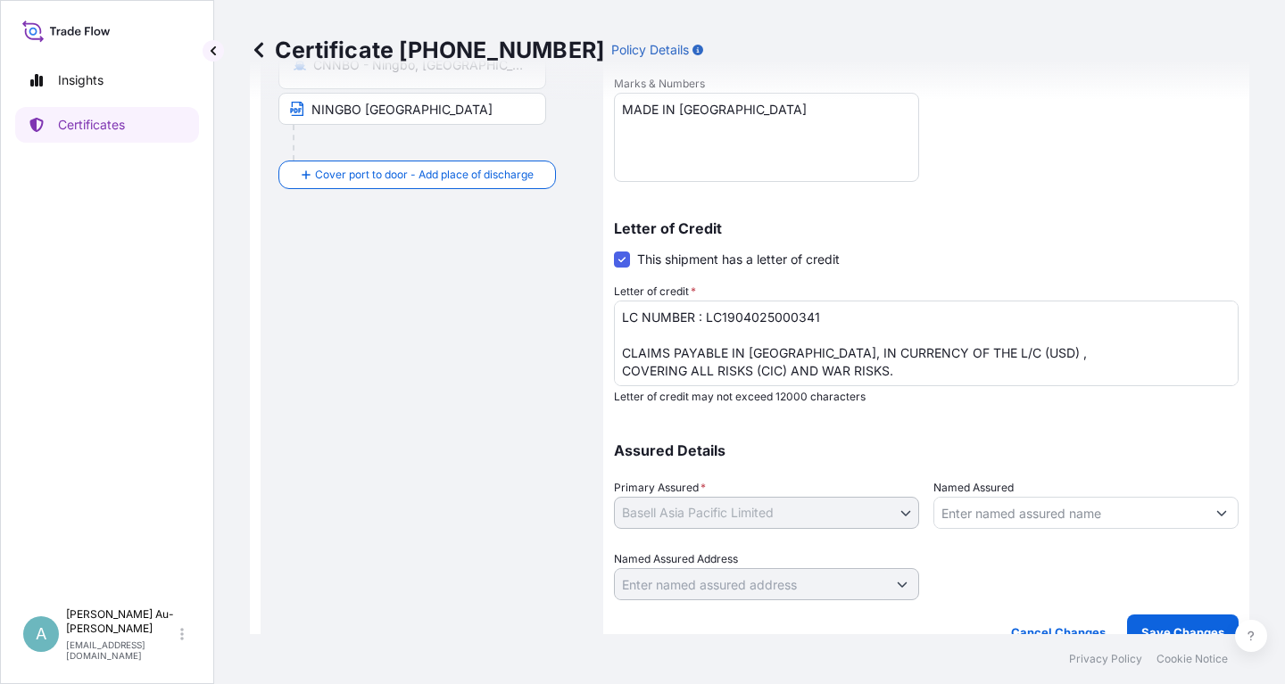
scroll to position [444, 0]
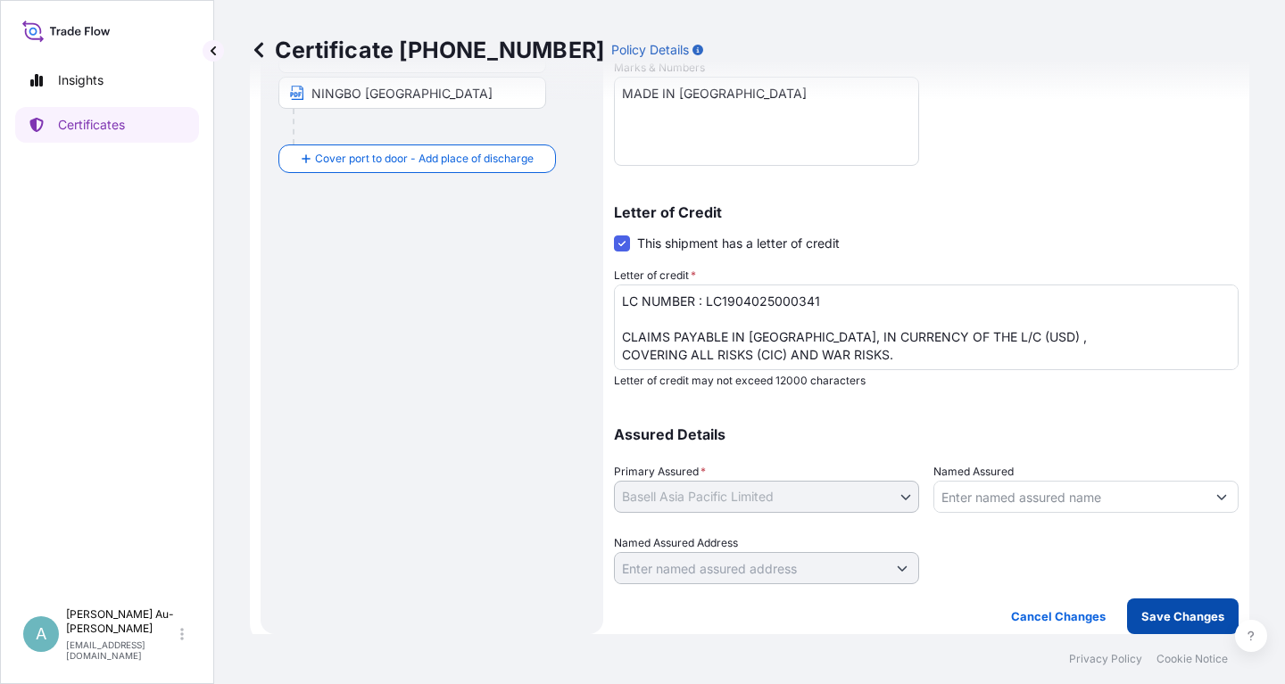
click at [1168, 614] on p "Save Changes" at bounding box center [1182, 617] width 83 height 18
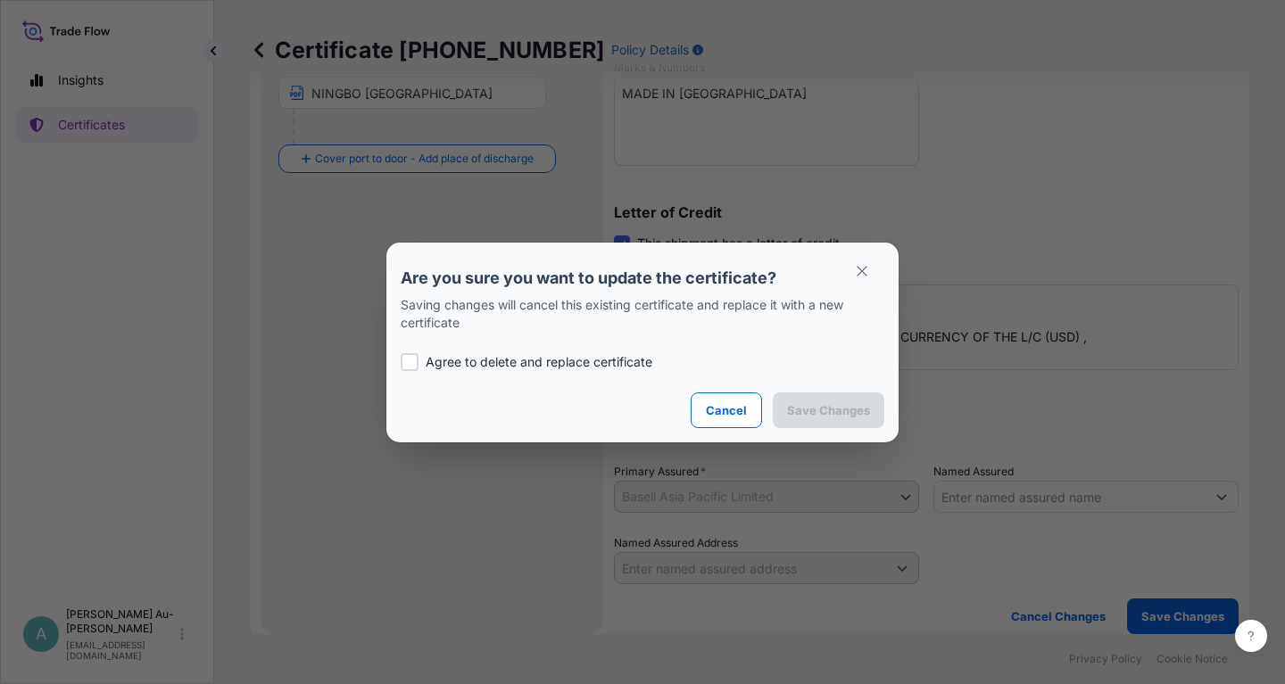
click at [493, 365] on p "Agree to delete and replace certificate" at bounding box center [539, 362] width 227 height 18
checkbox input "true"
click at [810, 412] on p "Save Changes" at bounding box center [828, 410] width 83 height 18
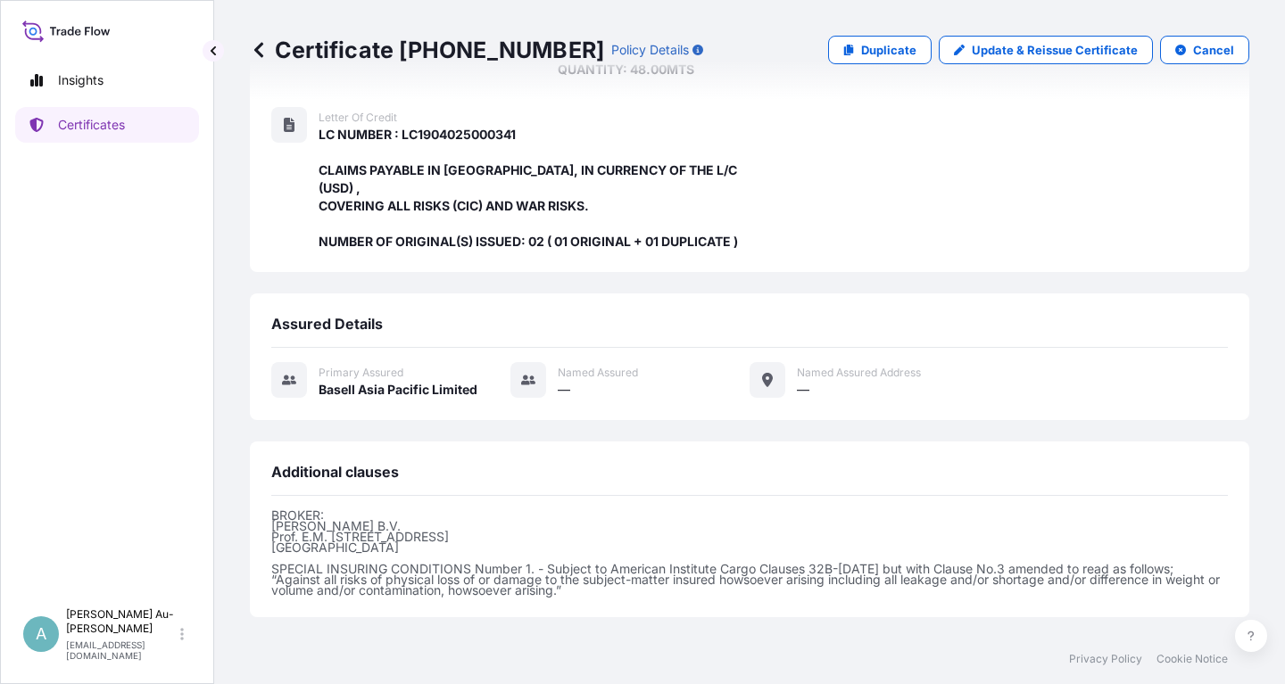
scroll to position [455, 0]
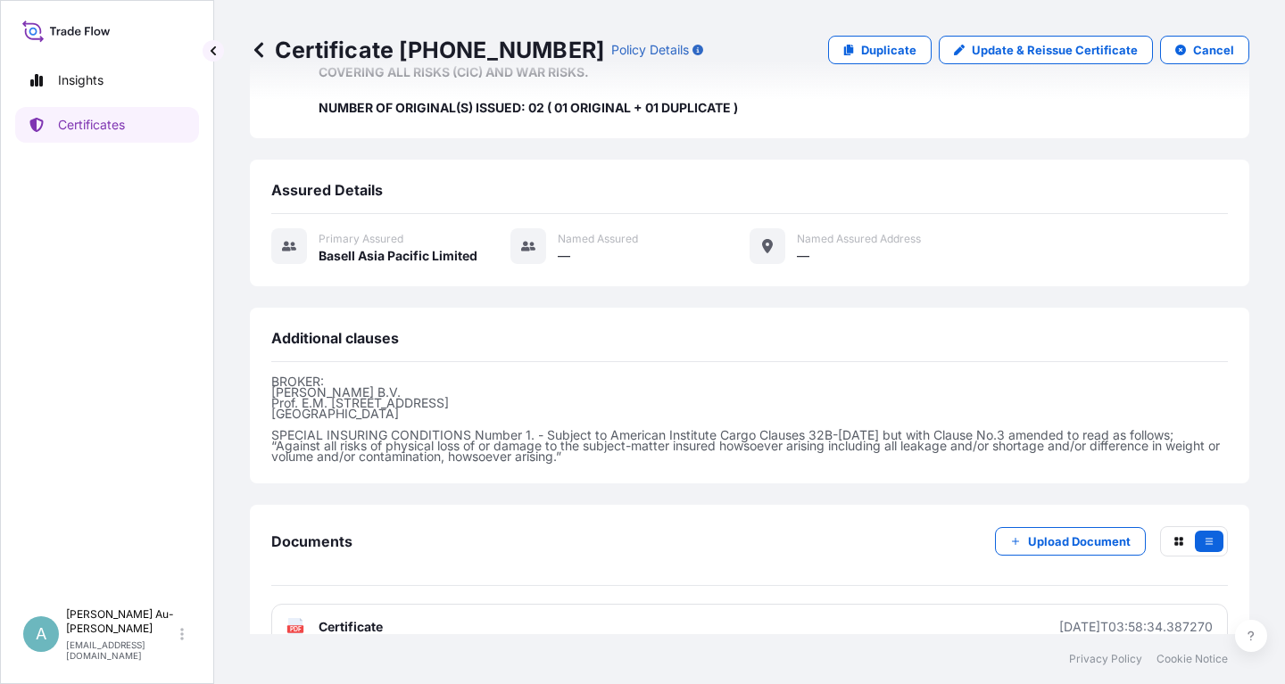
click at [467, 604] on link "PDF Certificate [DATE]T03:58:34.387270" at bounding box center [749, 627] width 956 height 46
click at [111, 130] on p "Certificates" at bounding box center [91, 125] width 67 height 18
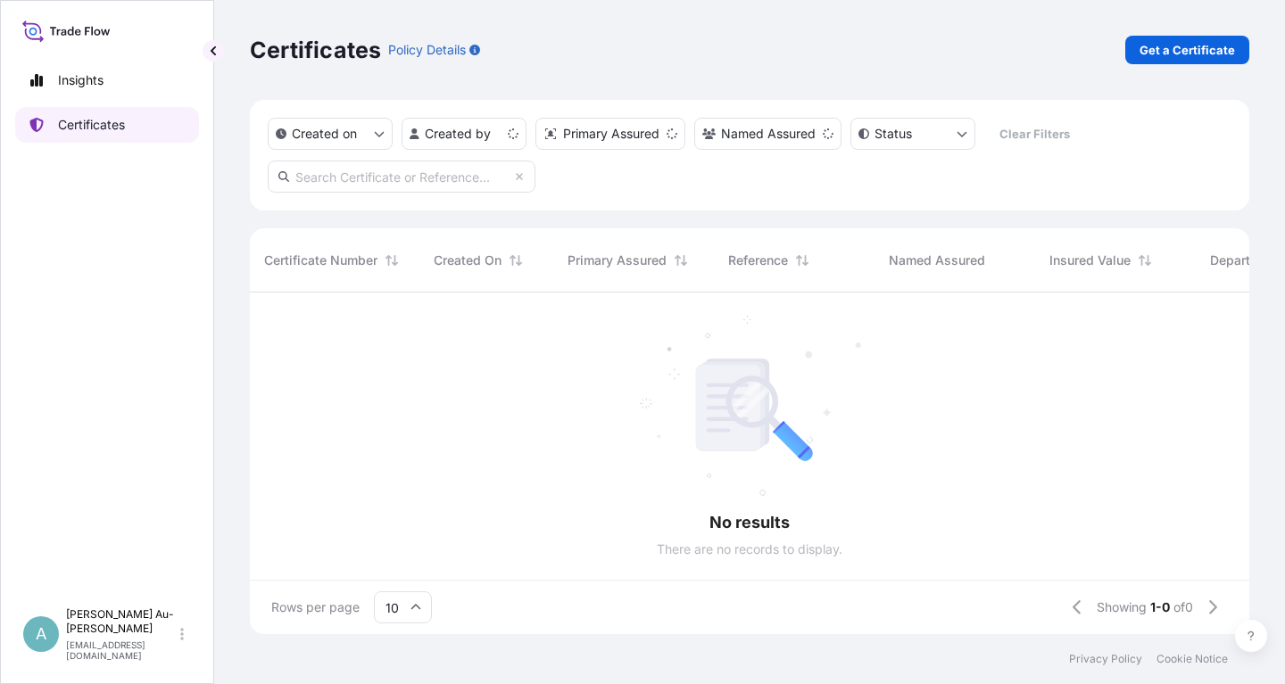
scroll to position [351, 999]
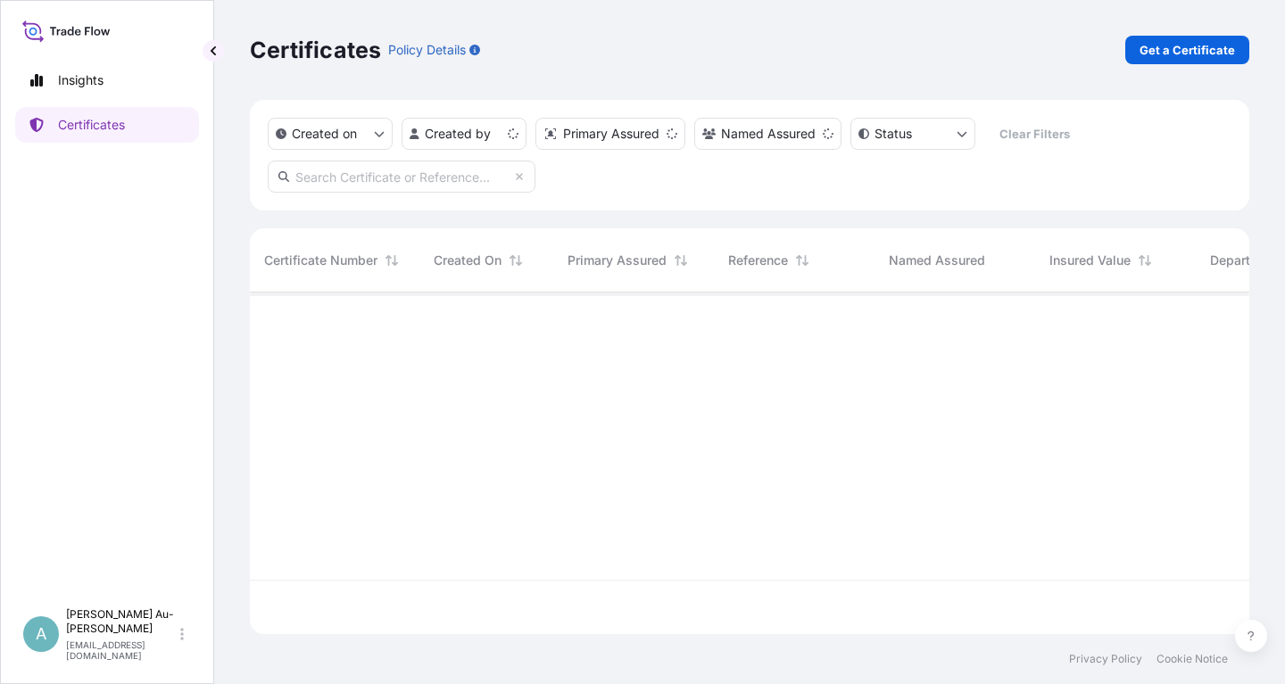
click at [378, 183] on input "text" at bounding box center [402, 177] width 268 height 32
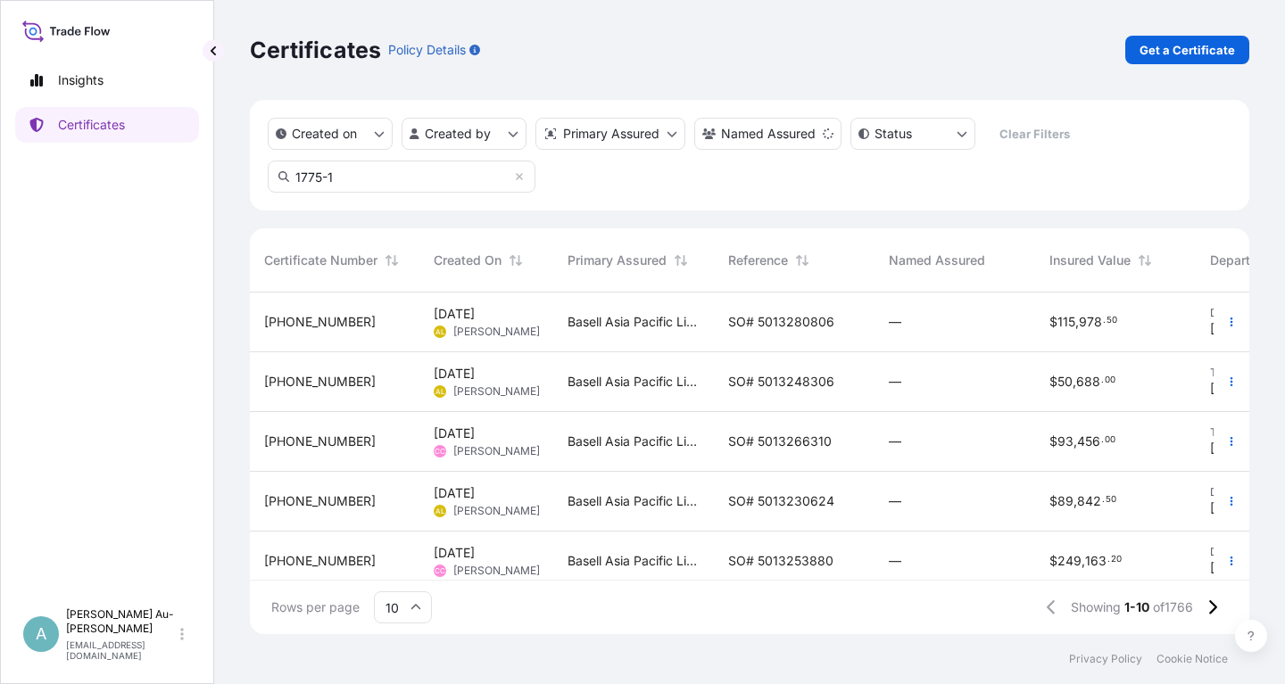
type input "1775-1"
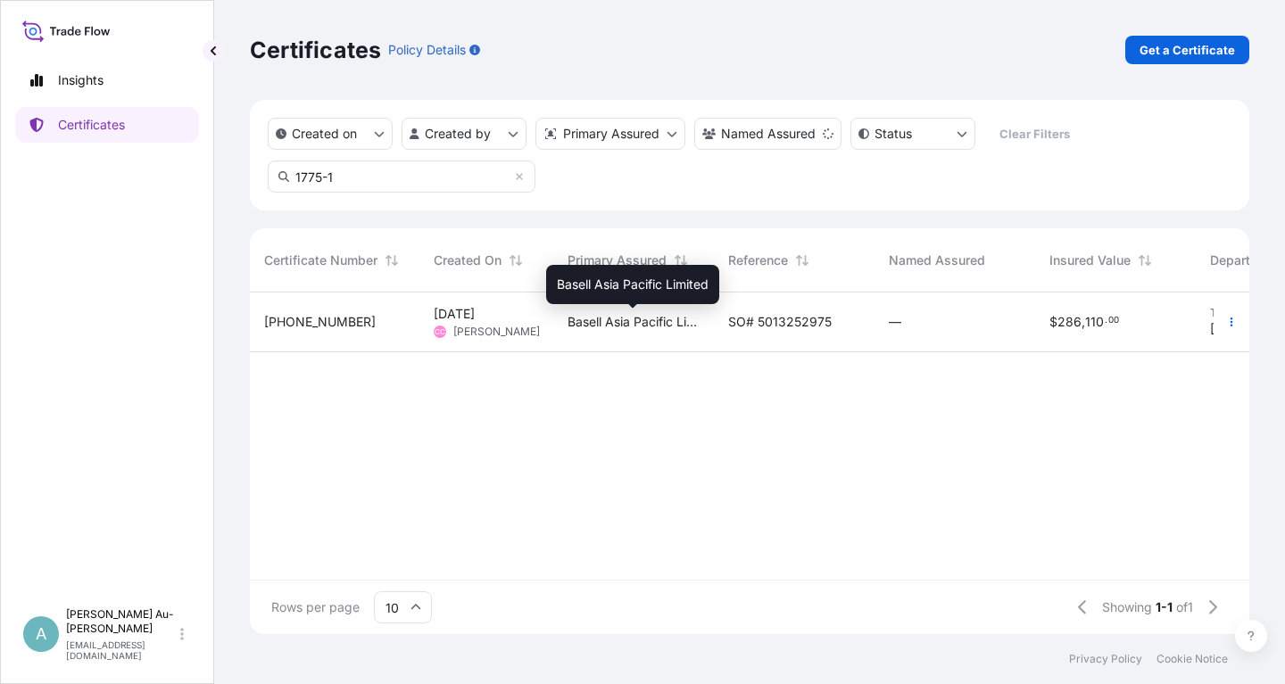
click at [642, 327] on span "Basell Asia Pacific Limited" at bounding box center [633, 322] width 132 height 18
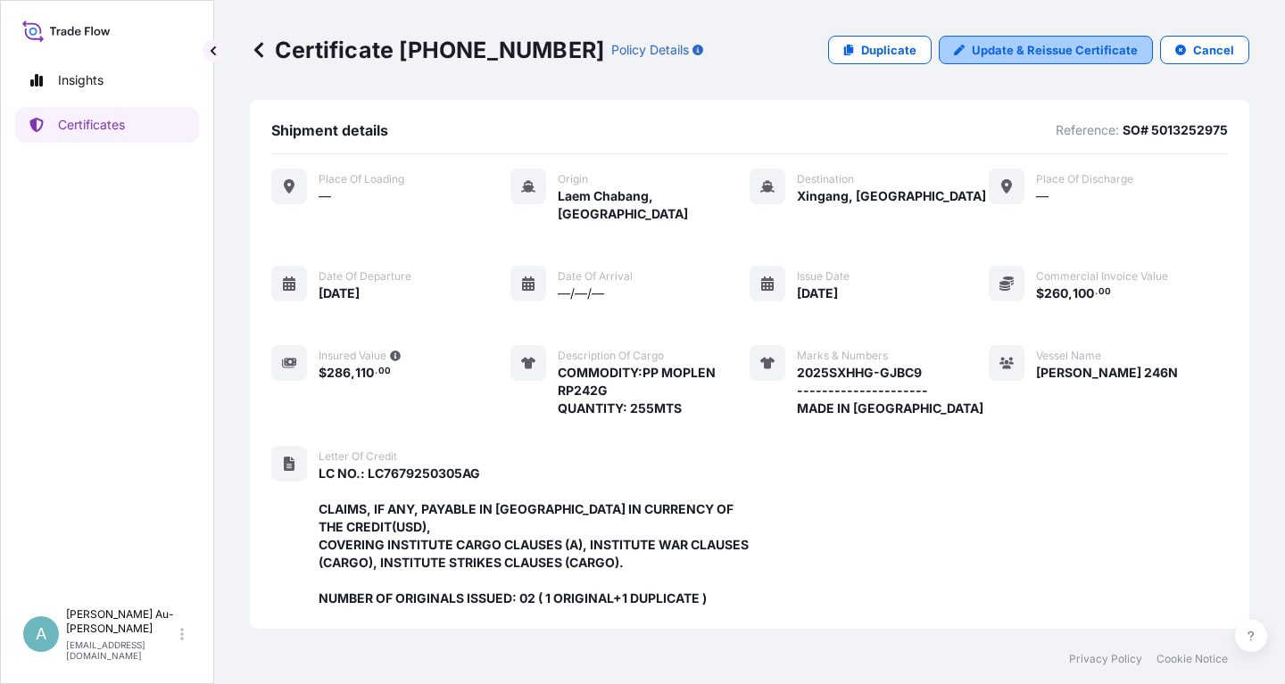
click at [1041, 39] on link "Update & Reissue Certificate" at bounding box center [1046, 50] width 214 height 29
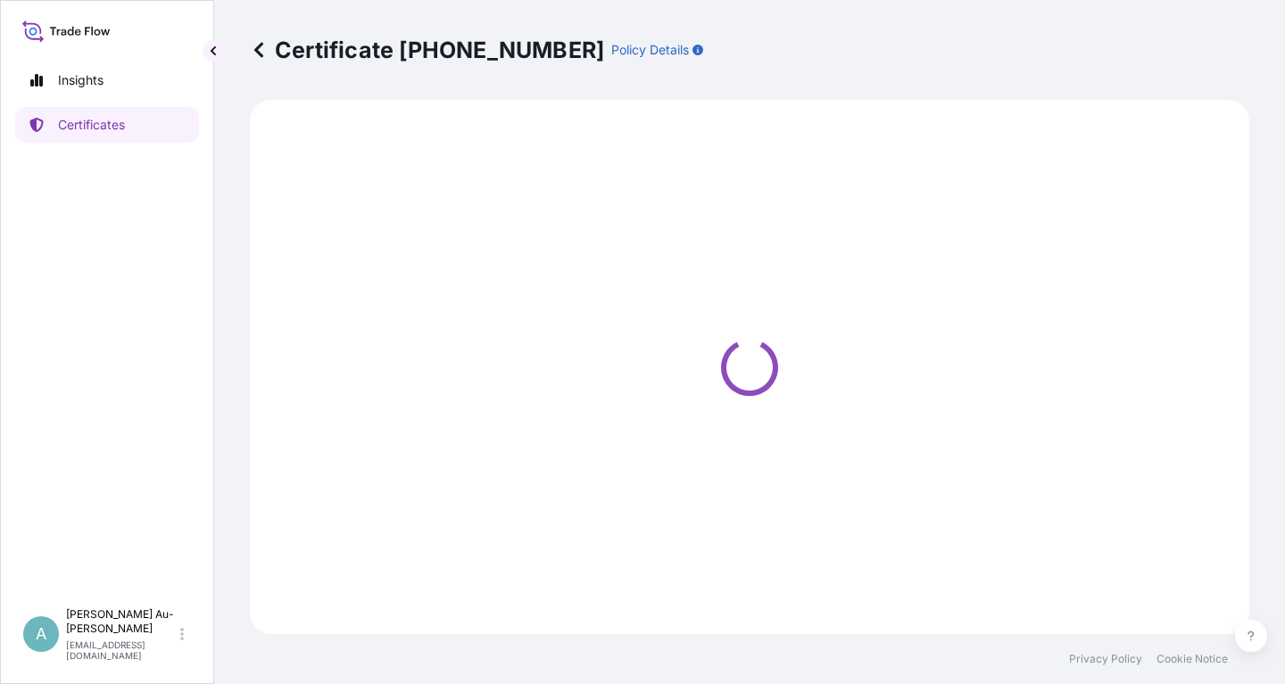
select select "Sea"
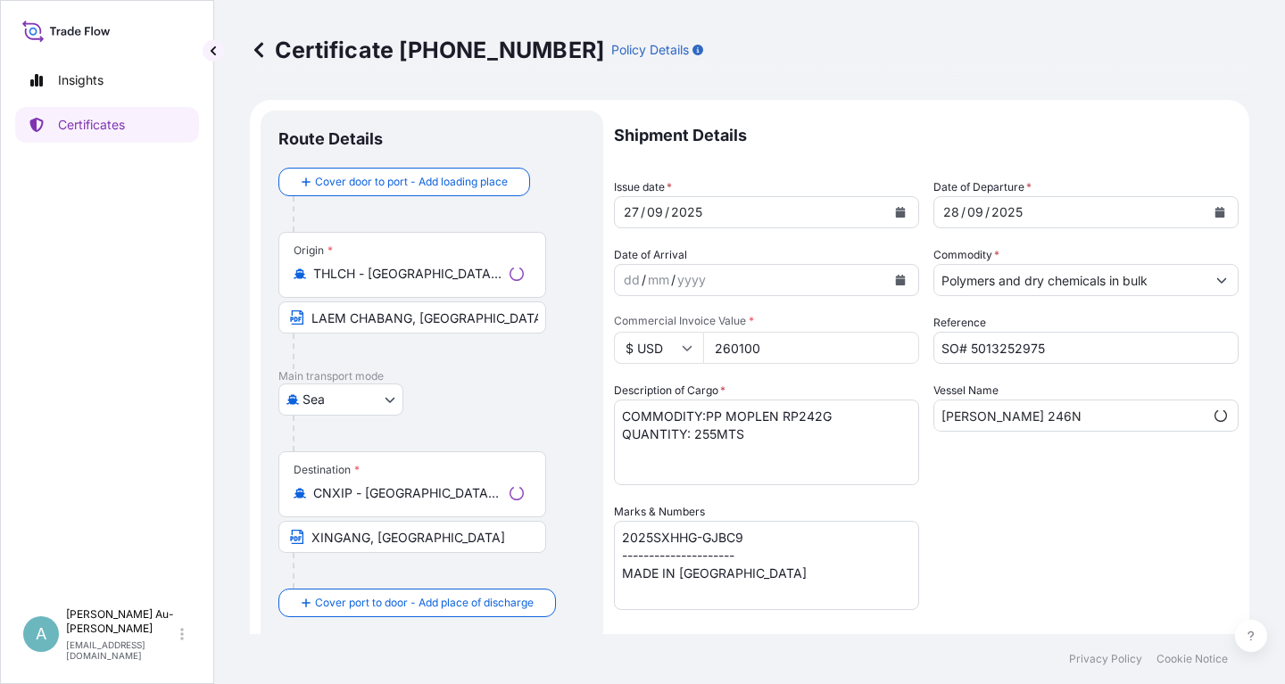
select select "32034"
click at [900, 211] on icon "Calendar" at bounding box center [900, 212] width 11 height 11
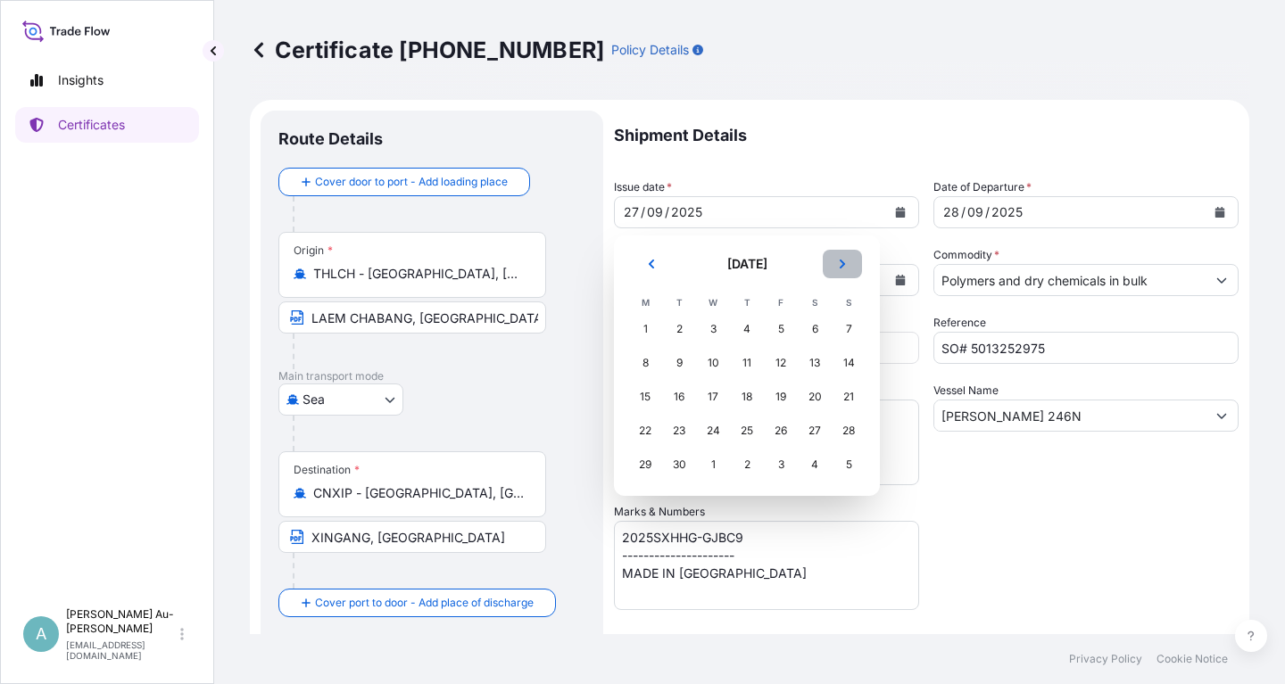
click at [835, 263] on button "Next" at bounding box center [842, 264] width 39 height 29
click at [639, 368] on div "6" at bounding box center [645, 363] width 32 height 32
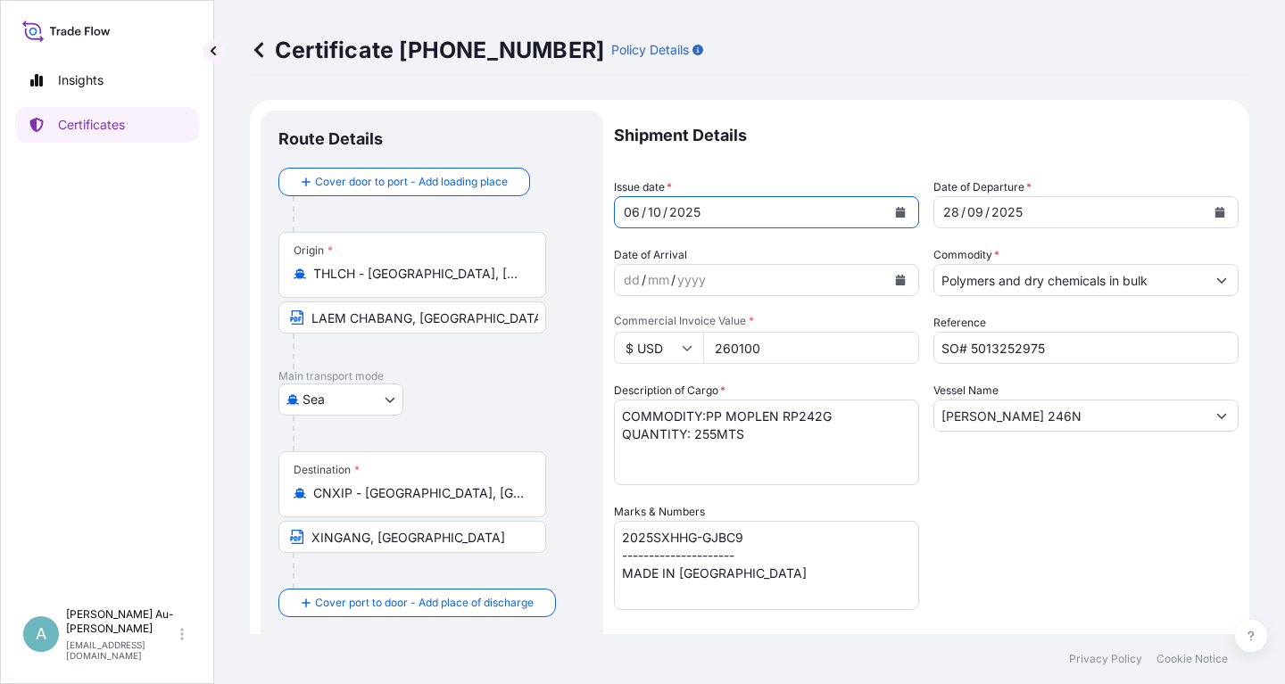
click at [1216, 214] on icon "Calendar" at bounding box center [1220, 212] width 10 height 11
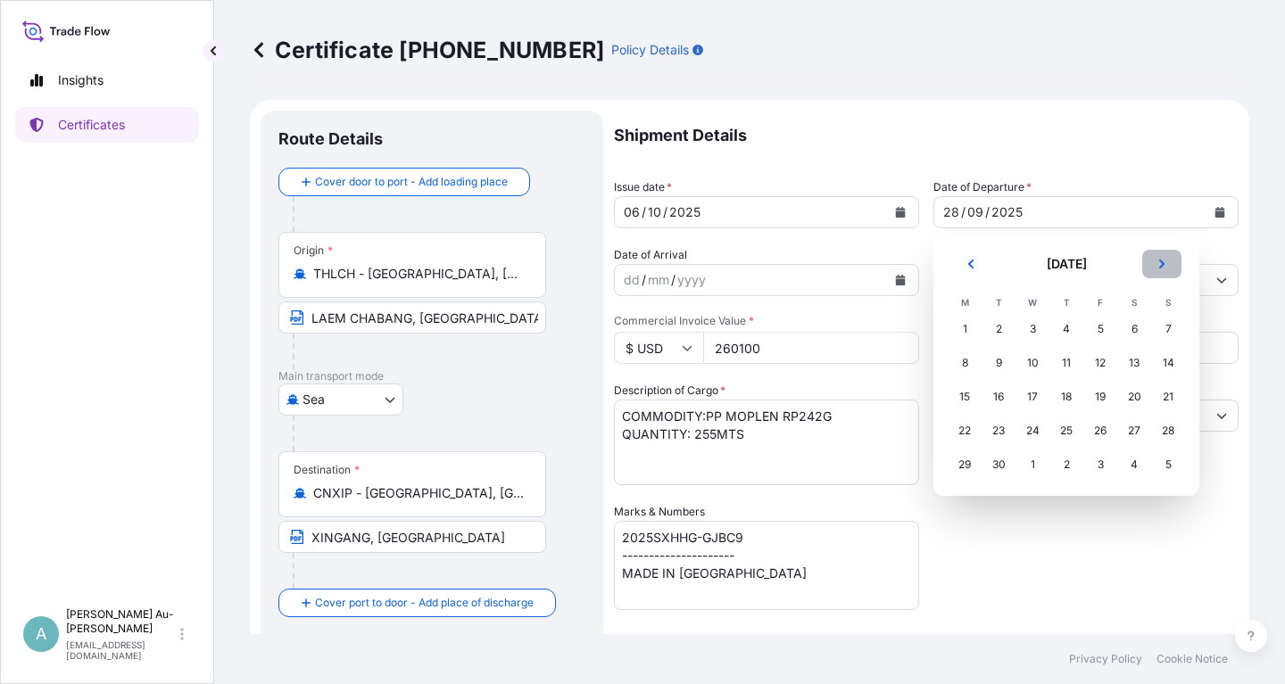
click at [1158, 261] on icon "Next" at bounding box center [1161, 264] width 11 height 11
click at [995, 363] on div "7" at bounding box center [998, 363] width 32 height 32
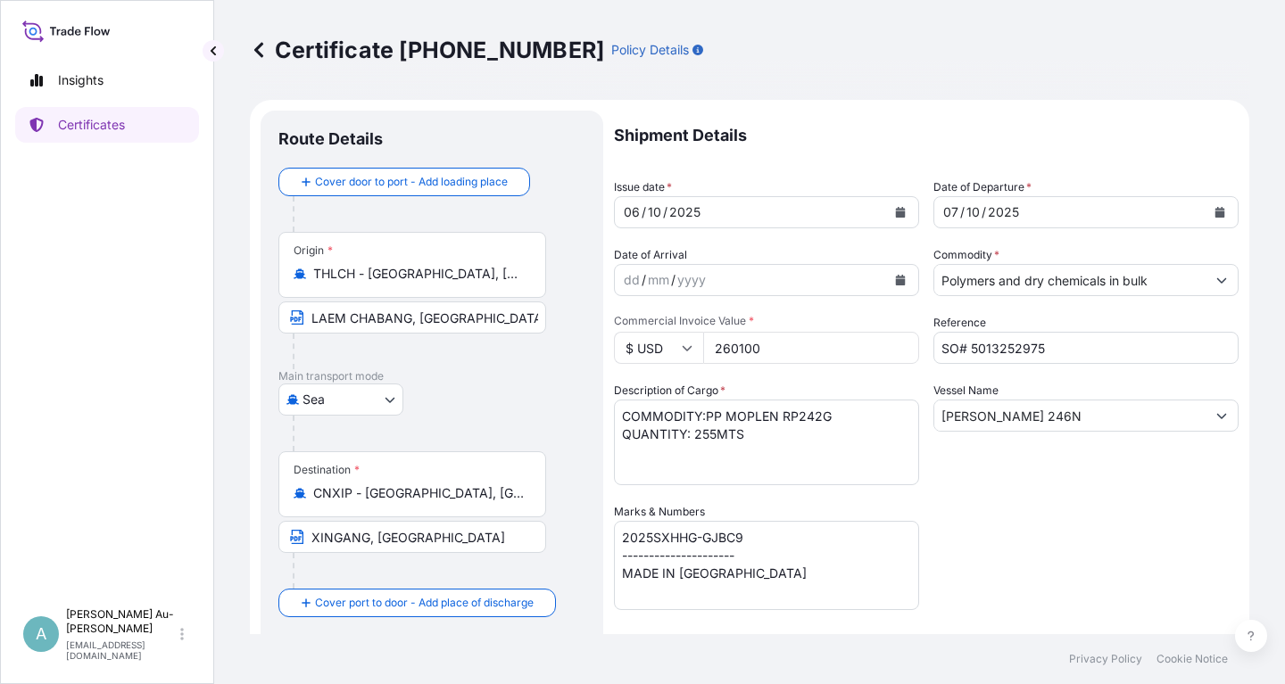
drag, startPoint x: 1013, startPoint y: 561, endPoint x: 1022, endPoint y: 563, distance: 9.1
click at [1013, 560] on div "Shipment Details Issue date * [DATE] Date of Departure * [DATE] Date of Arrival…" at bounding box center [926, 570] width 624 height 918
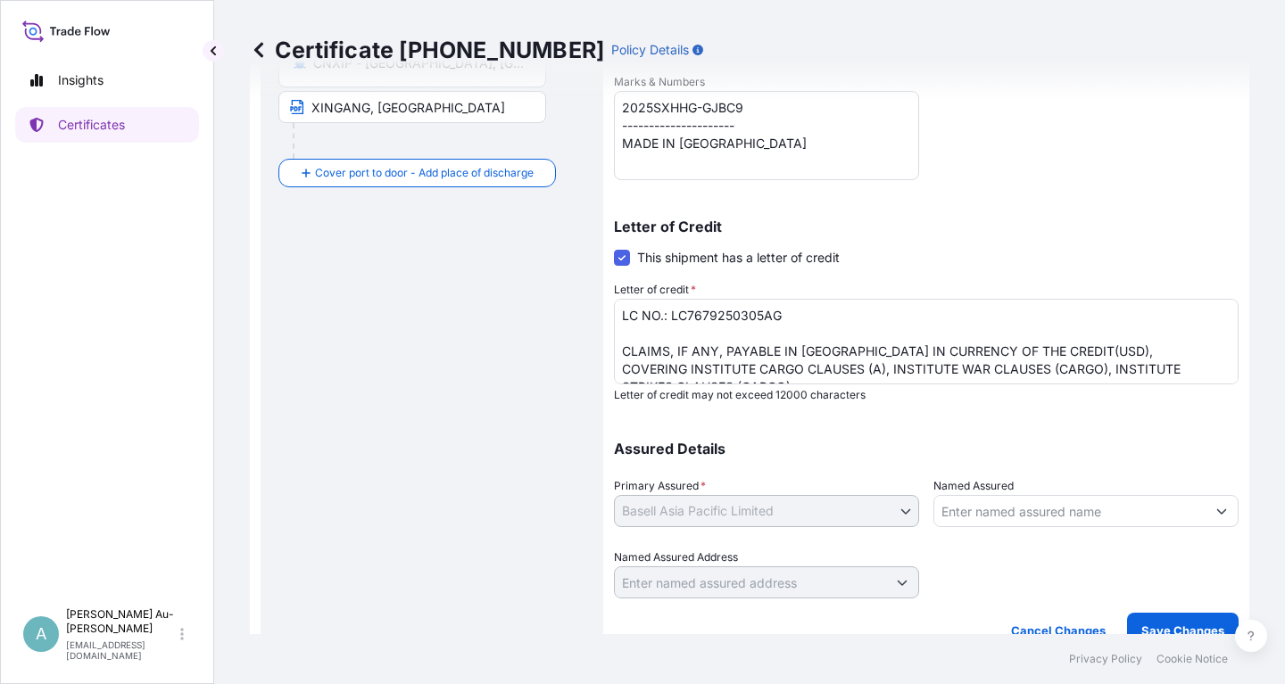
scroll to position [444, 0]
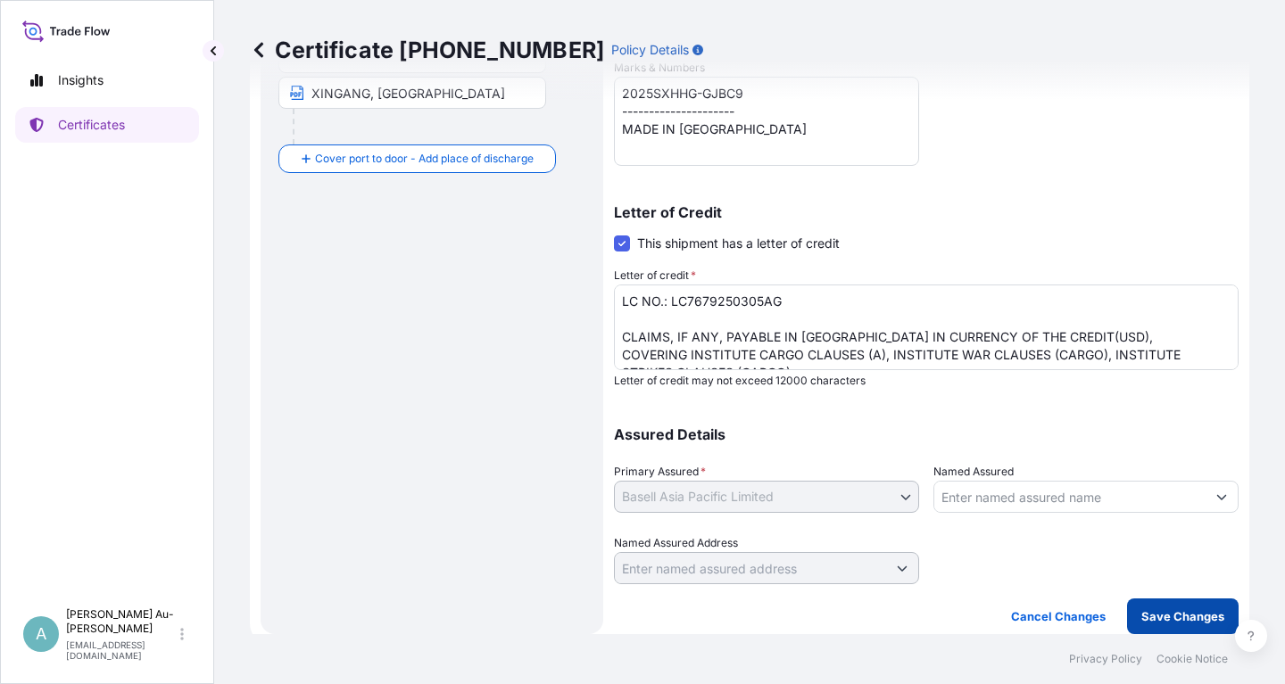
click at [1163, 620] on p "Save Changes" at bounding box center [1182, 617] width 83 height 18
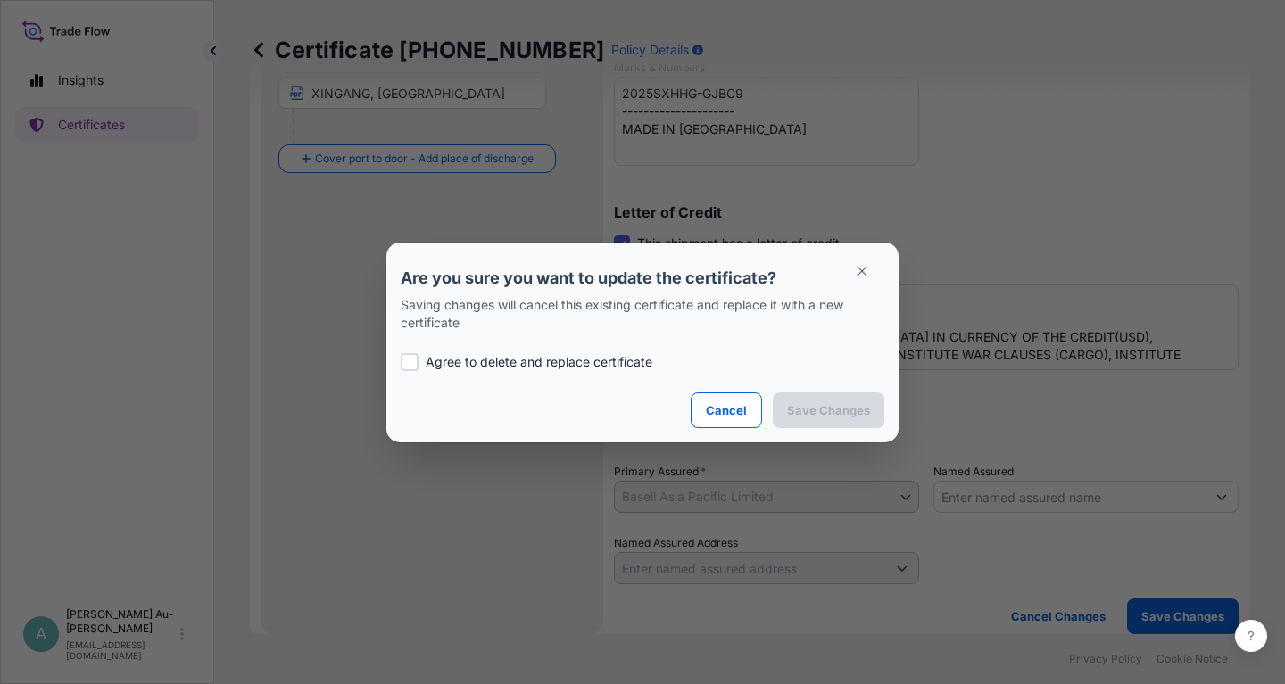
click at [478, 362] on p "Agree to delete and replace certificate" at bounding box center [539, 362] width 227 height 18
checkbox input "true"
click at [809, 409] on p "Save Changes" at bounding box center [828, 410] width 83 height 18
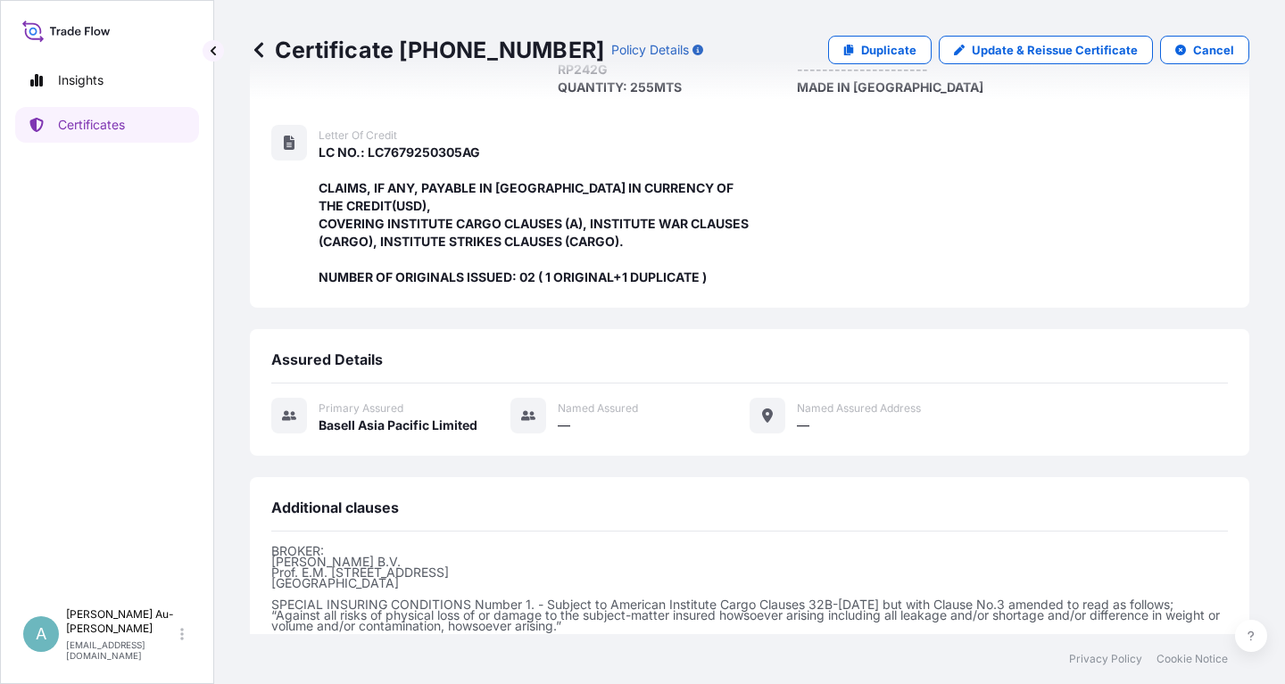
scroll to position [509, 0]
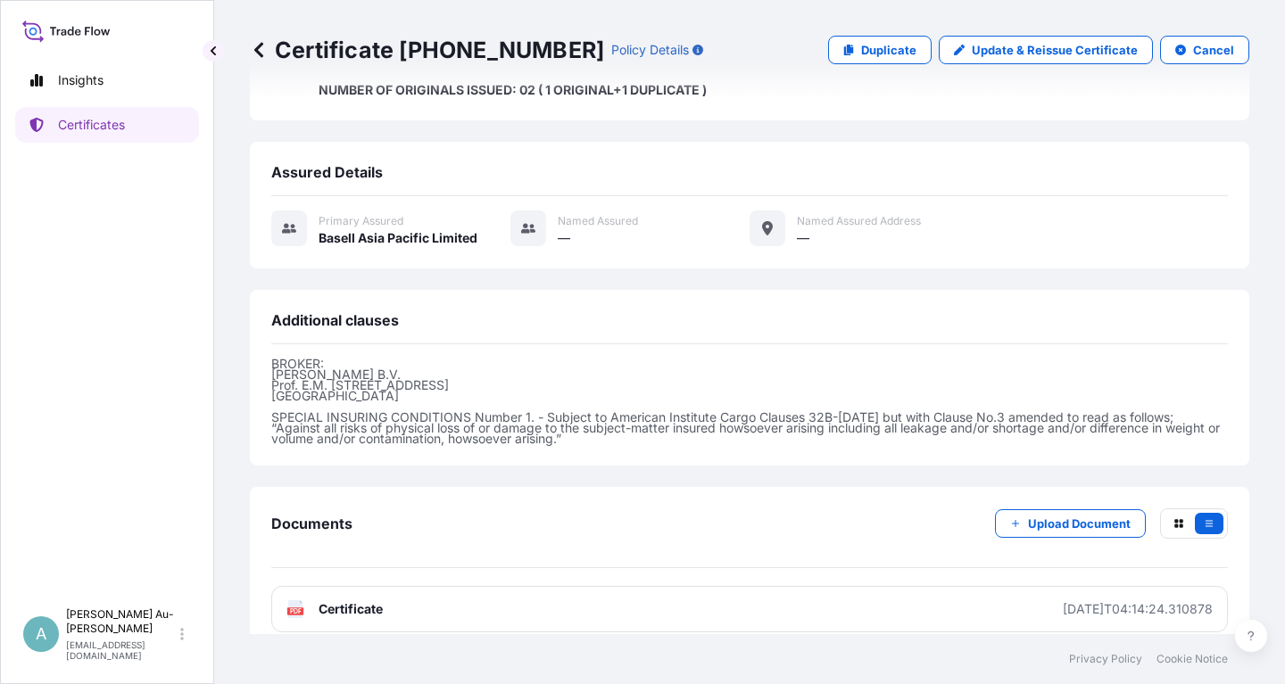
click at [522, 595] on link "PDF Certificate [DATE]T04:14:24.310878" at bounding box center [749, 609] width 956 height 46
click at [106, 130] on p "Certificates" at bounding box center [91, 125] width 67 height 18
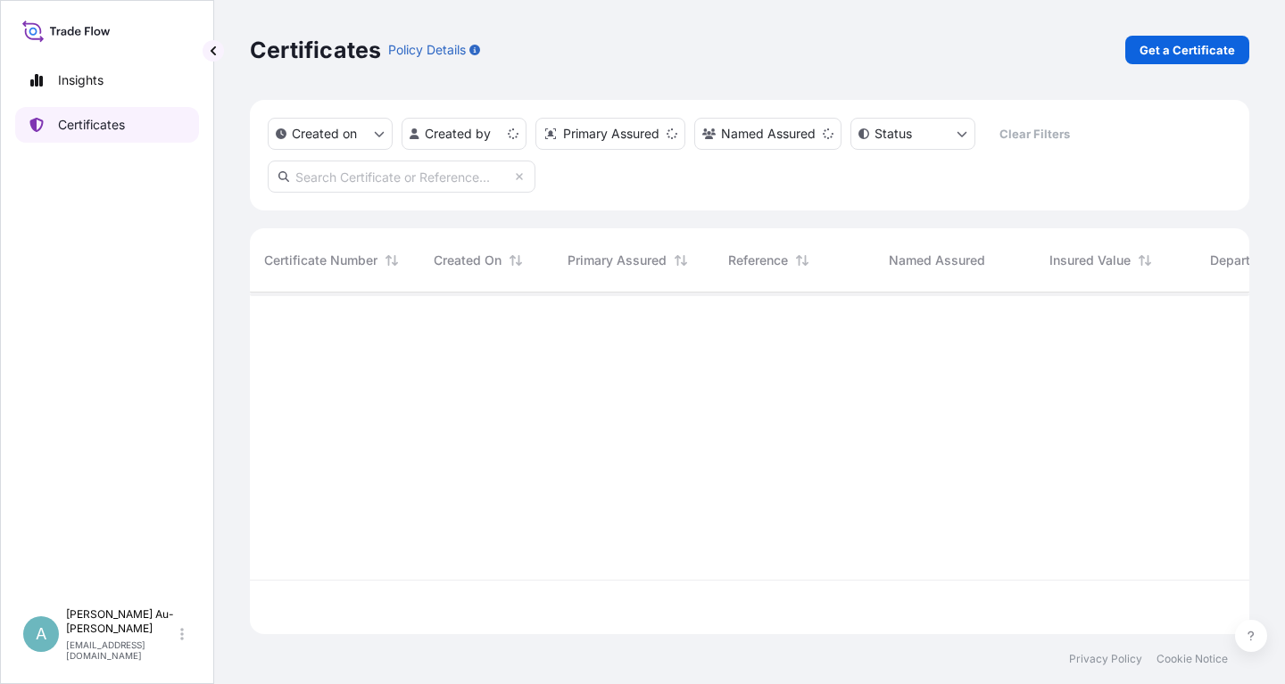
scroll to position [351, 999]
click at [339, 172] on input "text" at bounding box center [402, 177] width 268 height 32
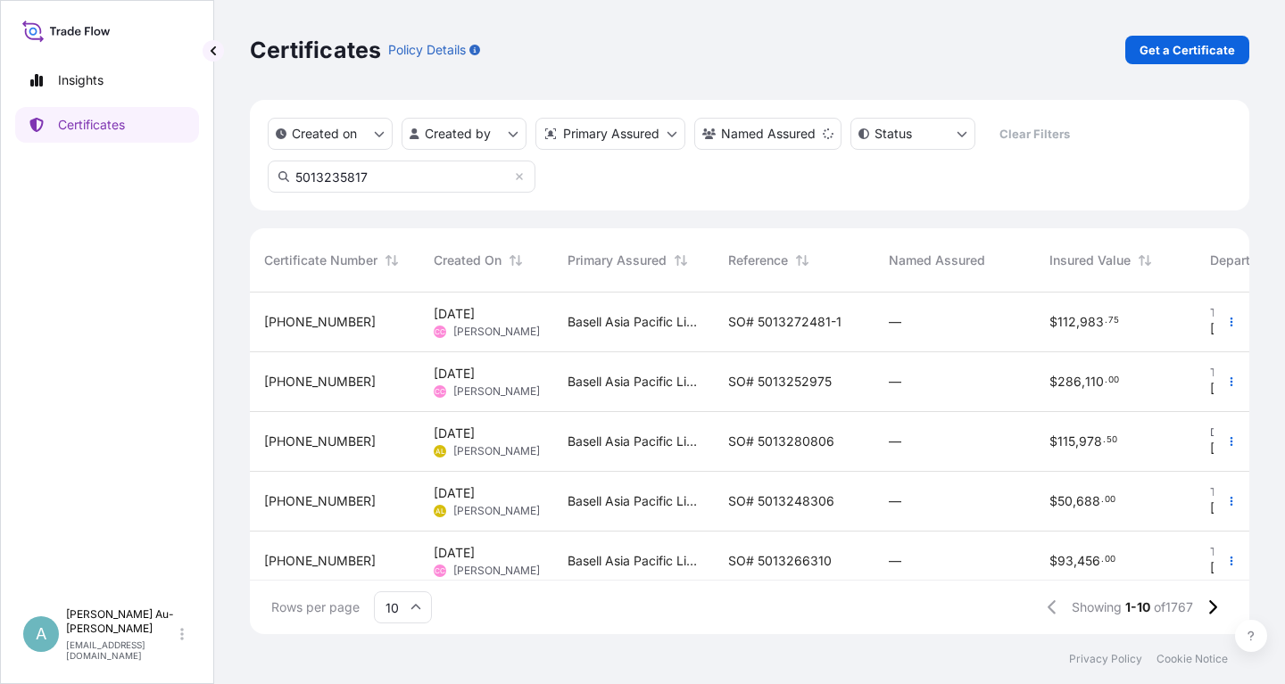
type input "5013235817"
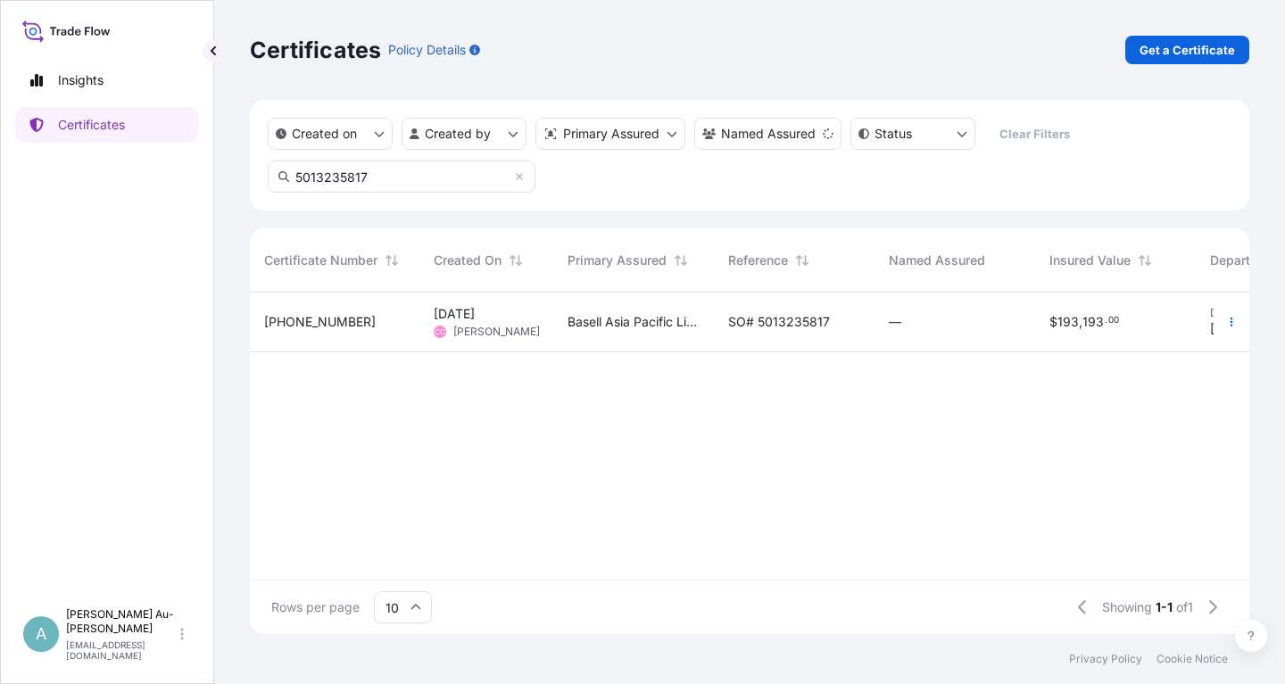
click at [816, 329] on span "SO# 5013235817" at bounding box center [779, 322] width 102 height 18
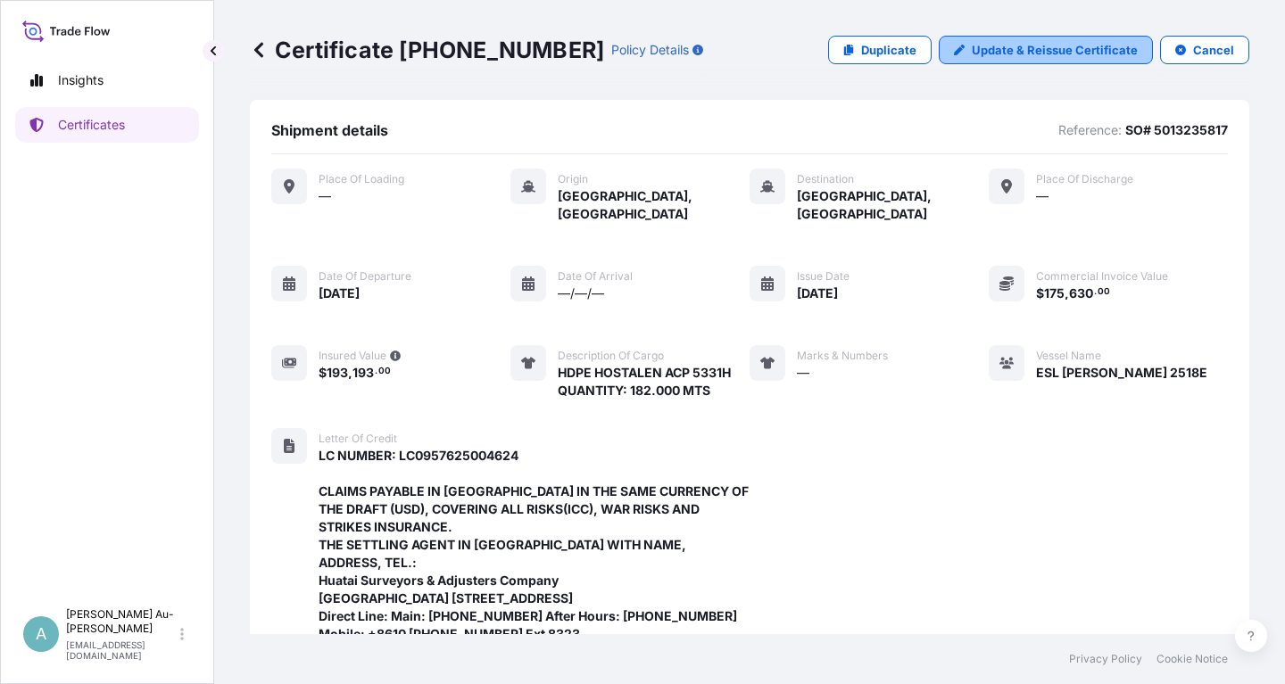
click at [1021, 53] on p "Update & Reissue Certificate" at bounding box center [1055, 50] width 166 height 18
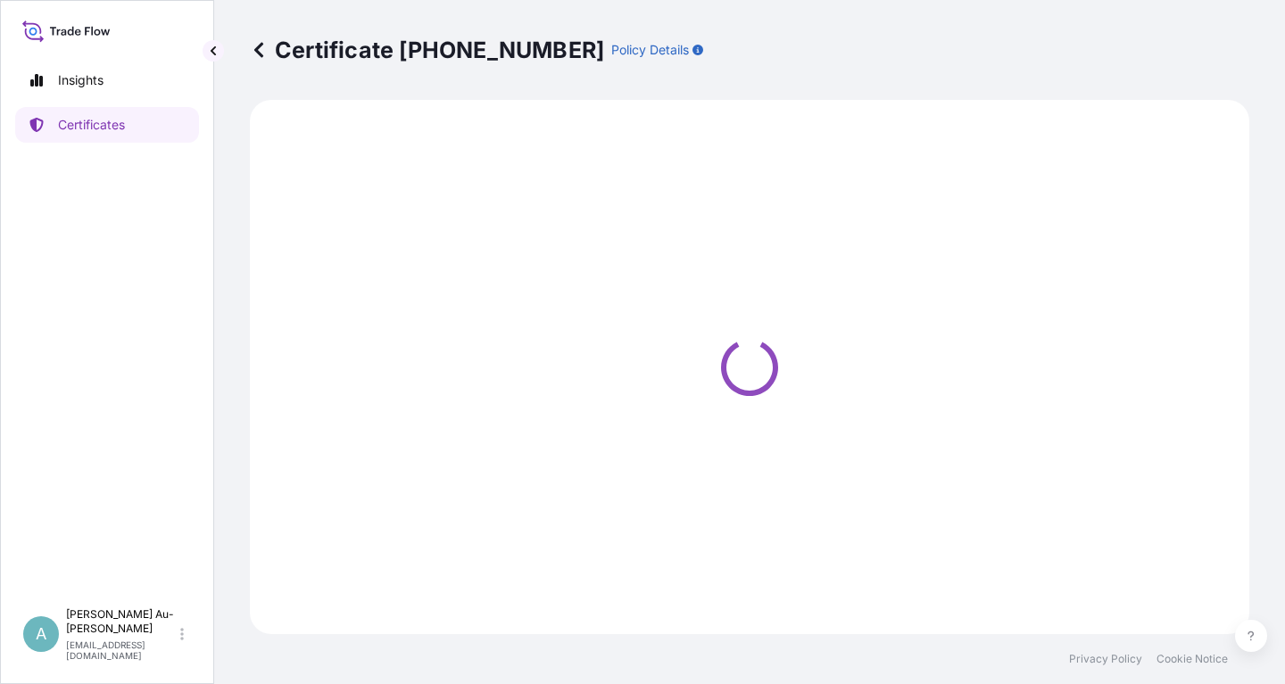
select select "Sea"
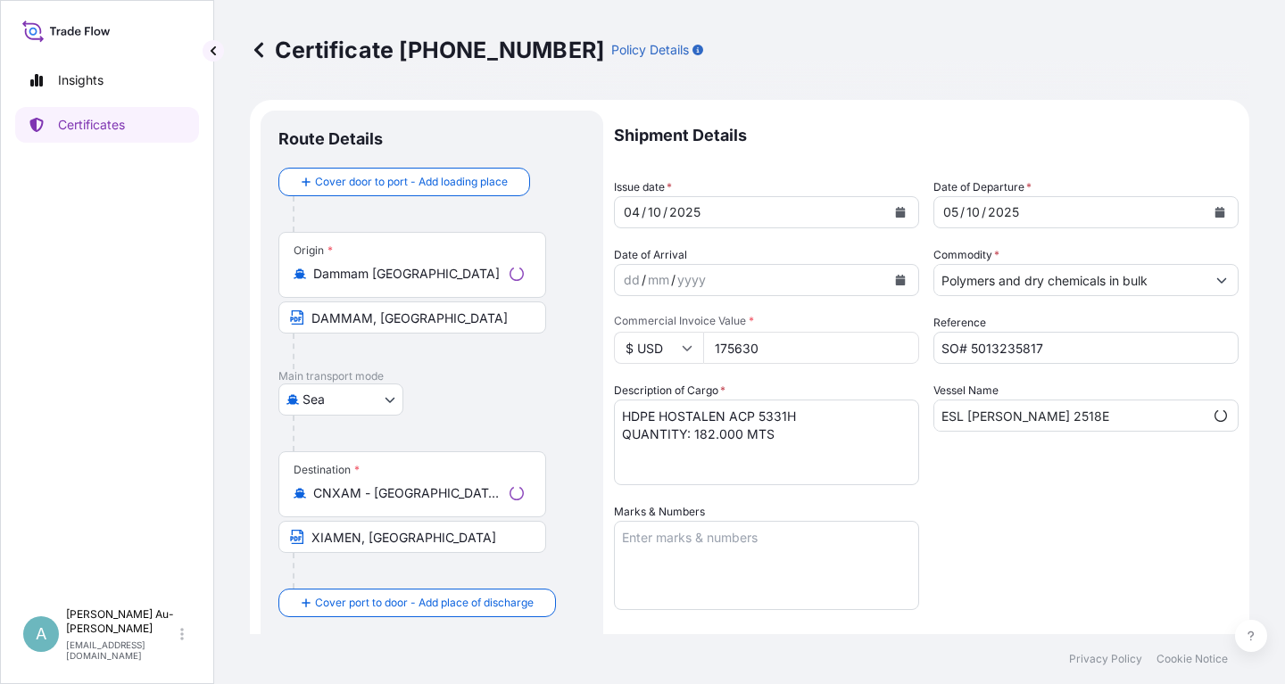
select select "32034"
click at [902, 211] on icon "Calendar" at bounding box center [900, 212] width 11 height 11
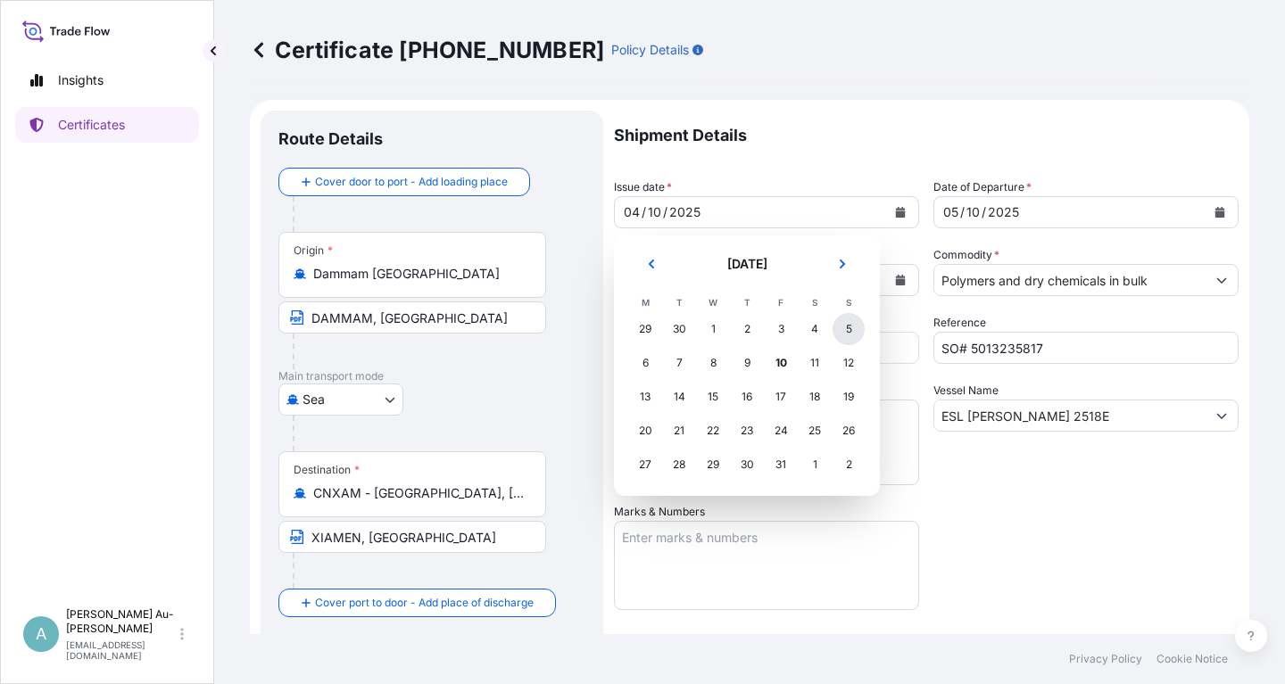
click at [846, 334] on div "5" at bounding box center [848, 329] width 32 height 32
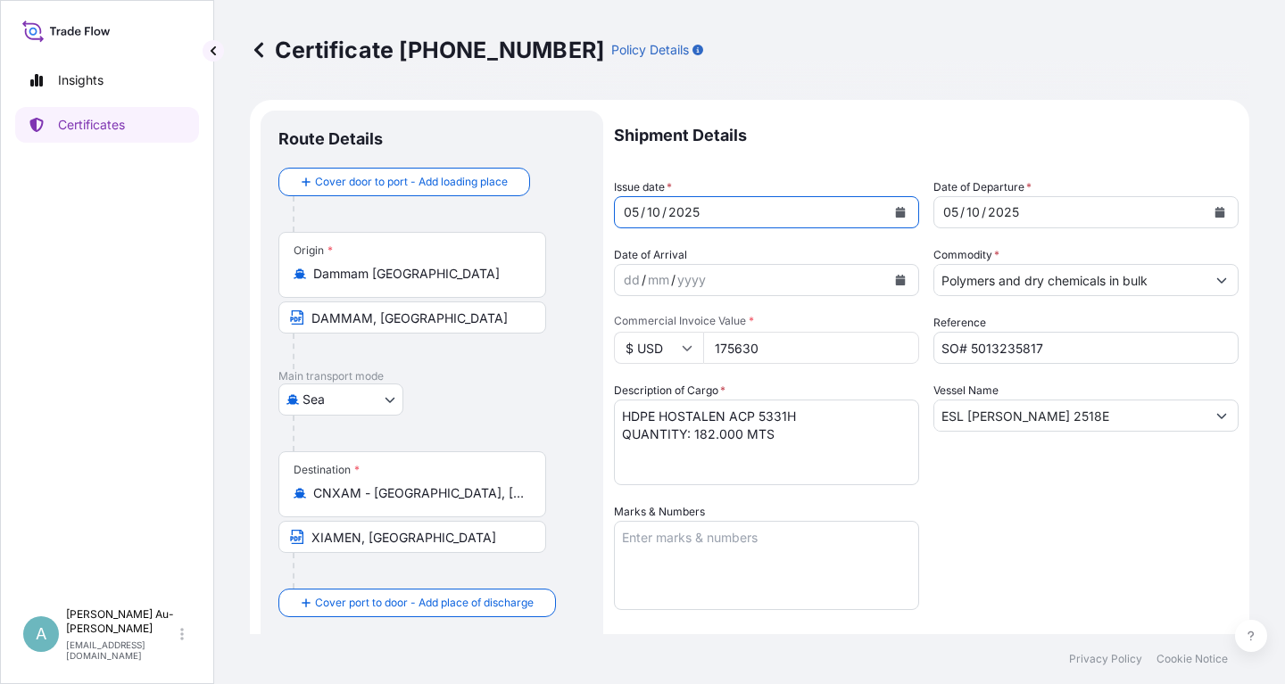
click at [1219, 216] on icon "Calendar" at bounding box center [1220, 212] width 10 height 11
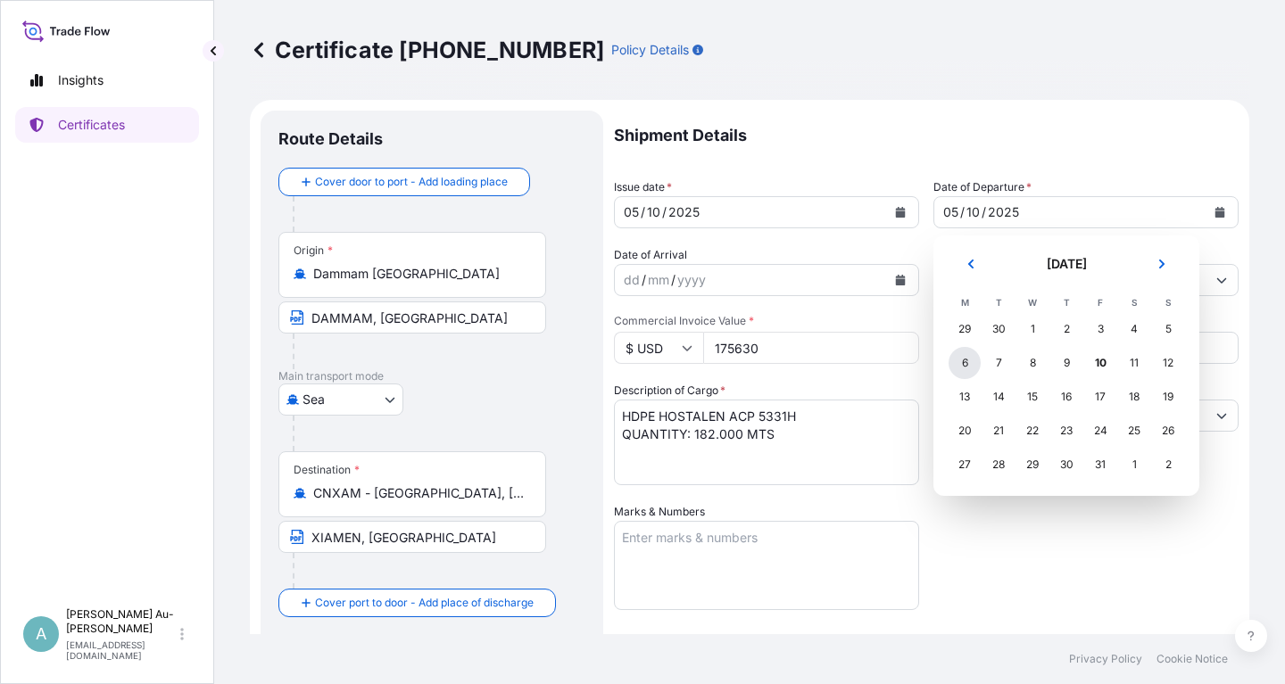
click at [965, 369] on div "6" at bounding box center [964, 363] width 32 height 32
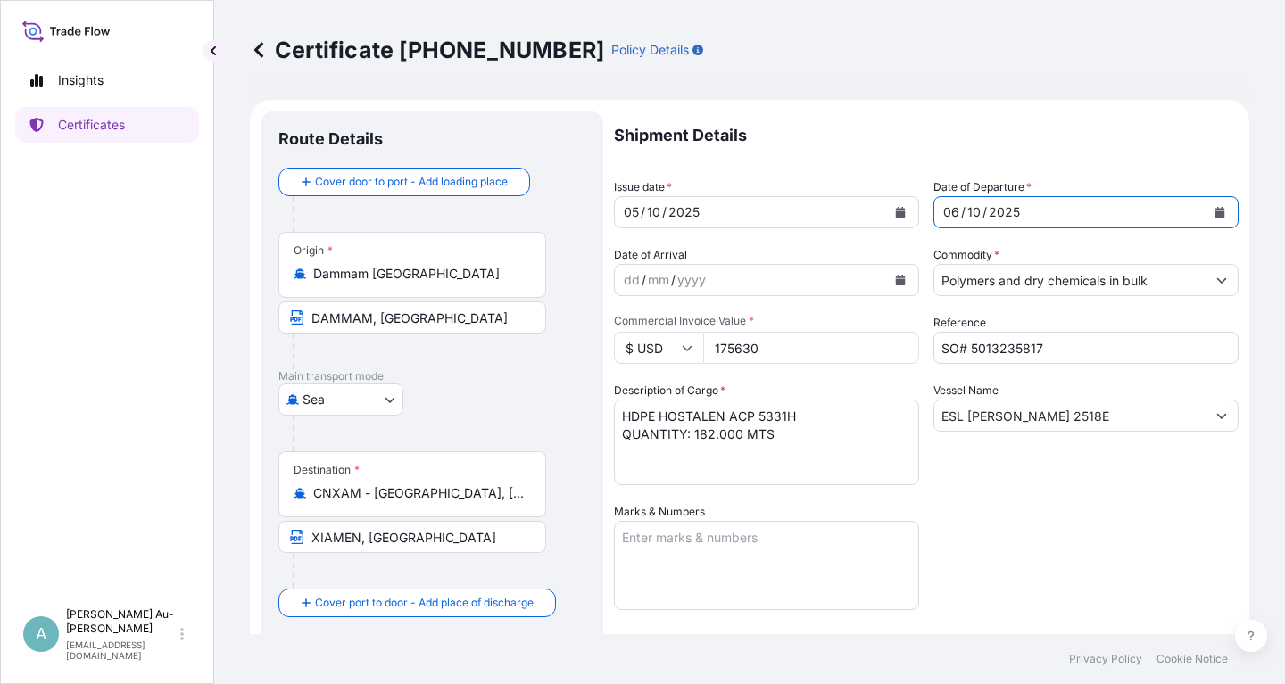
click at [1101, 532] on div "Shipment Details Issue date * [DATE] Date of Departure * [DATE] Date of Arrival…" at bounding box center [926, 570] width 624 height 918
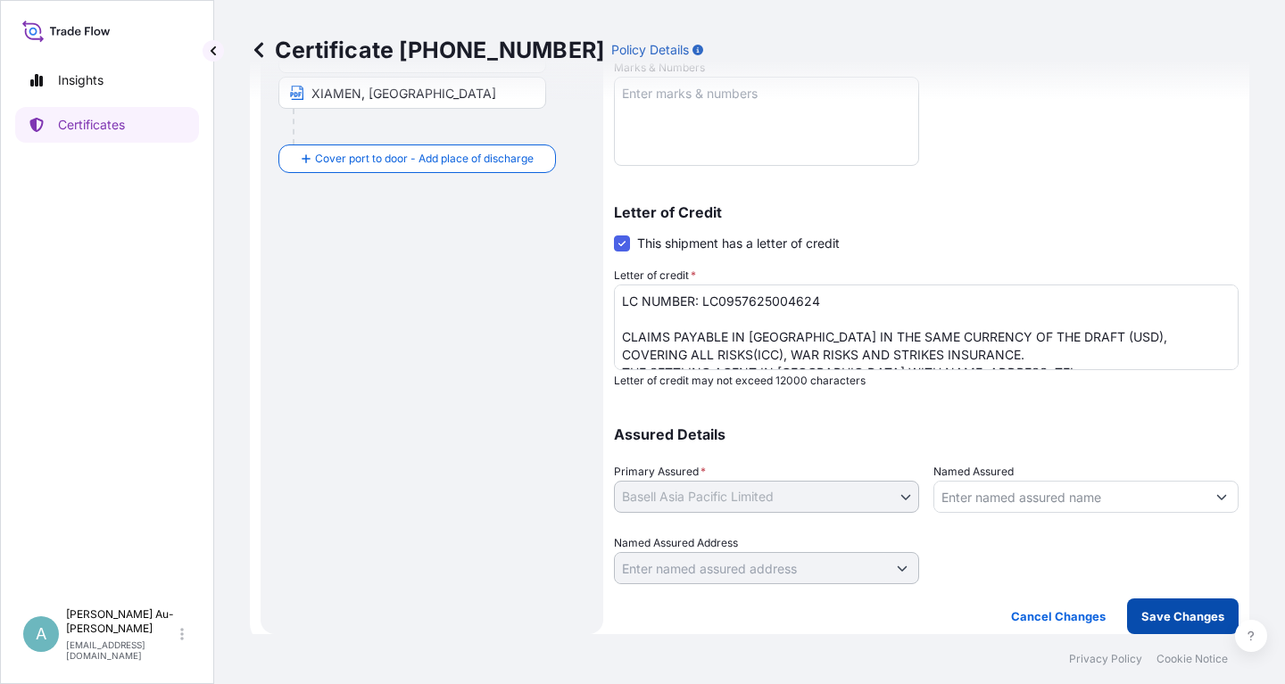
click at [1188, 619] on p "Save Changes" at bounding box center [1182, 617] width 83 height 18
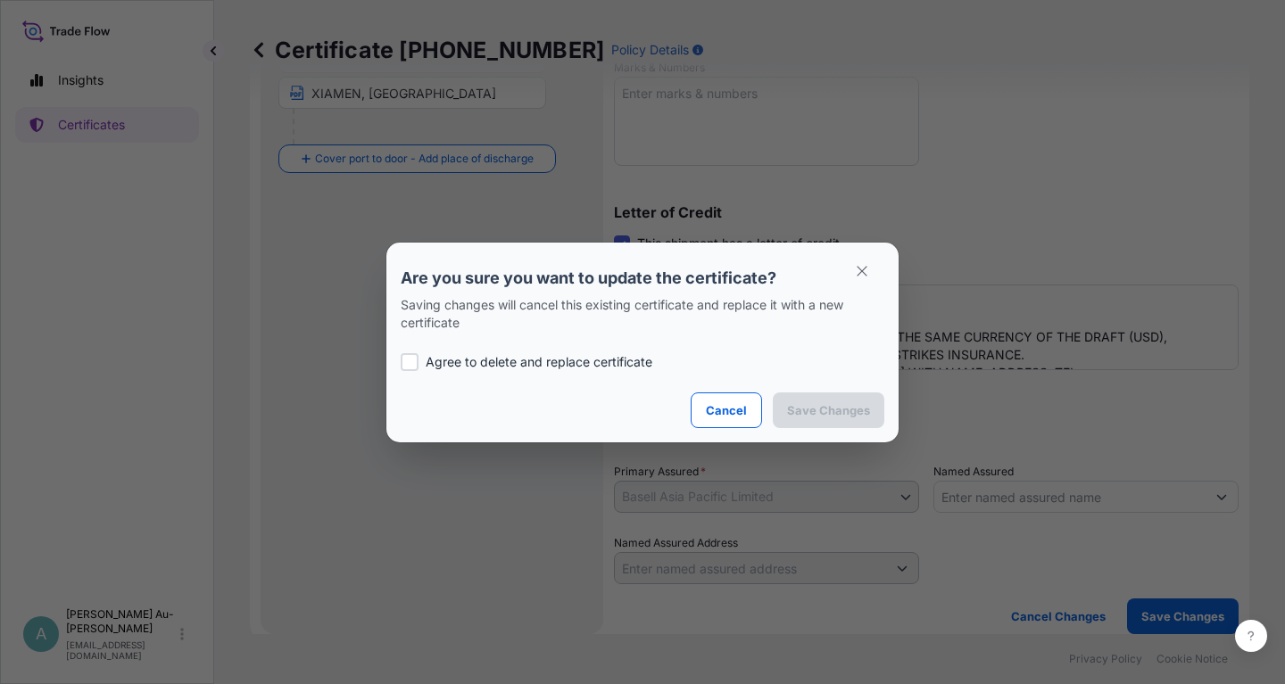
click at [414, 362] on div at bounding box center [410, 362] width 18 height 18
checkbox input "true"
click at [815, 407] on p "Save Changes" at bounding box center [828, 410] width 83 height 18
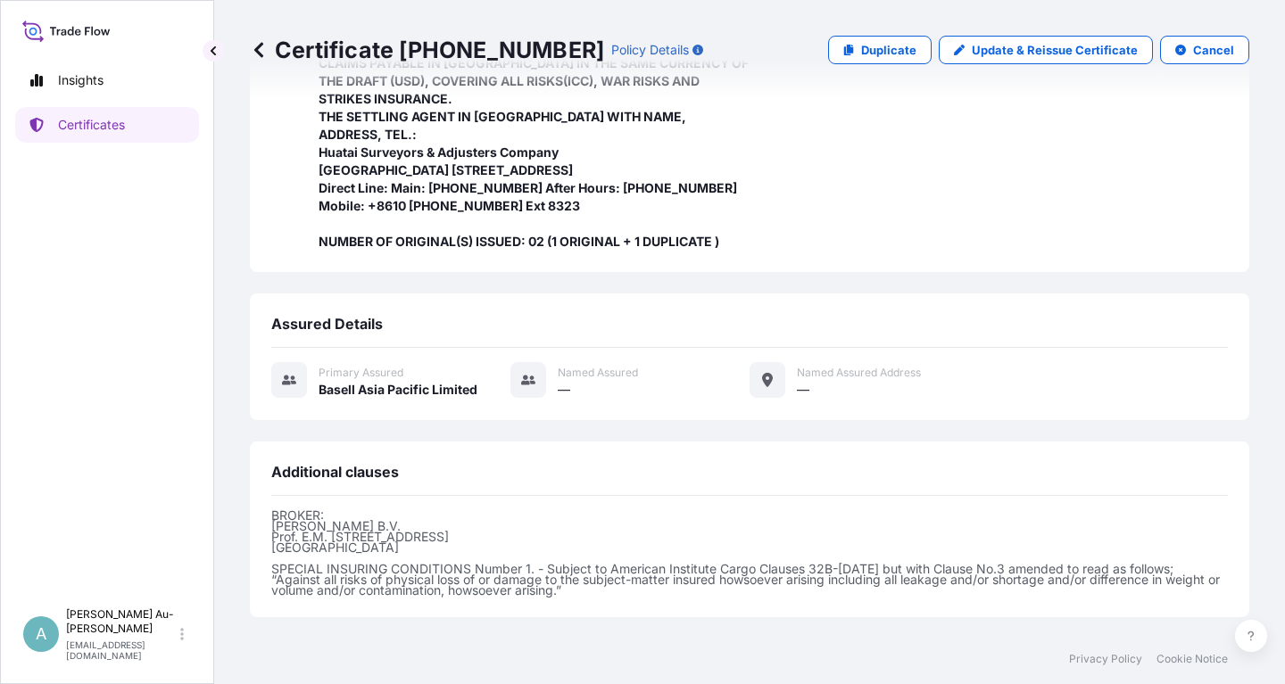
scroll to position [580, 0]
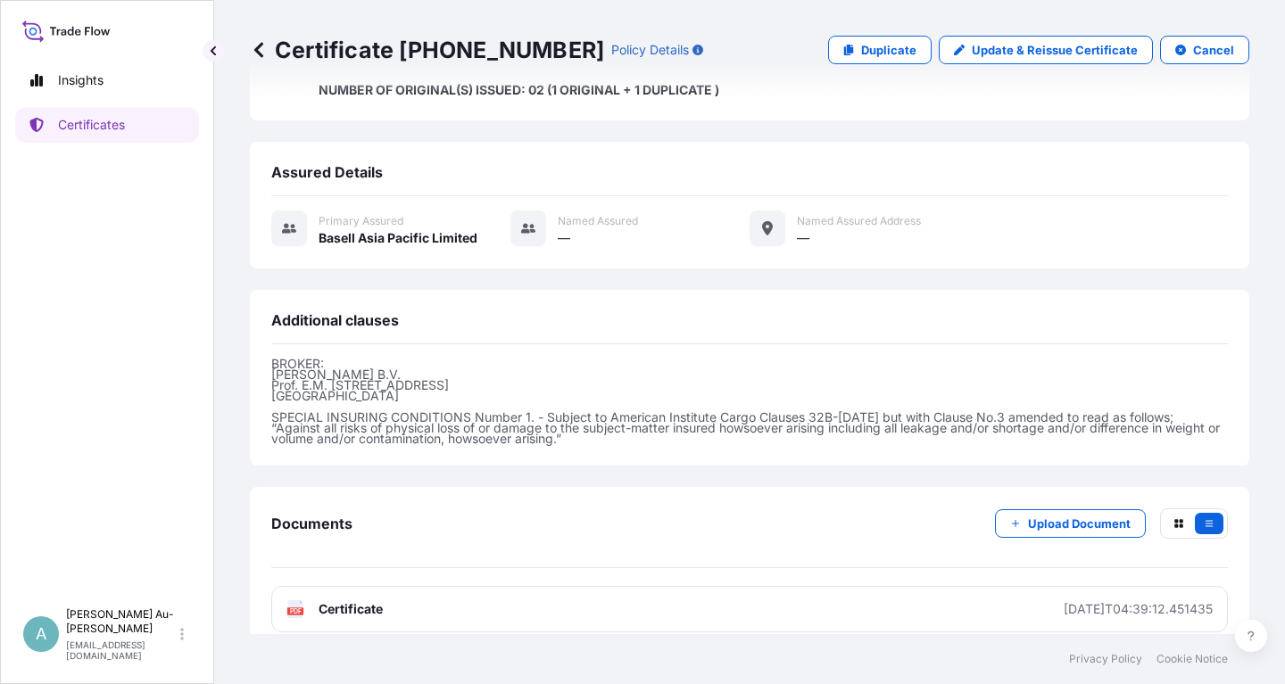
click at [514, 598] on link "PDF Certificate [DATE]T04:39:12.451435" at bounding box center [749, 609] width 956 height 46
